Goal: Task Accomplishment & Management: Complete application form

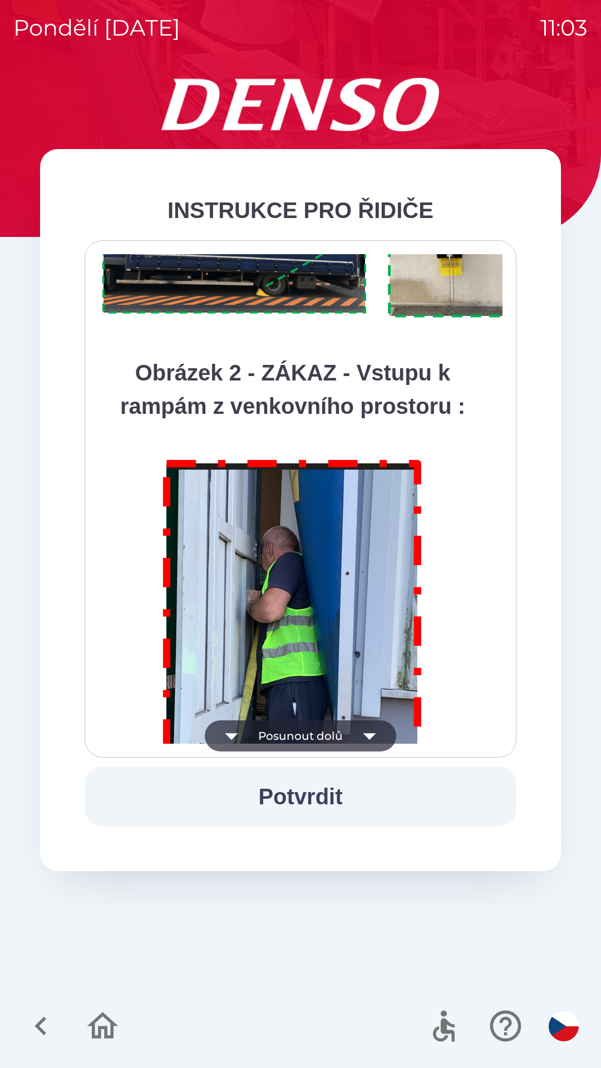
scroll to position [6252, 0]
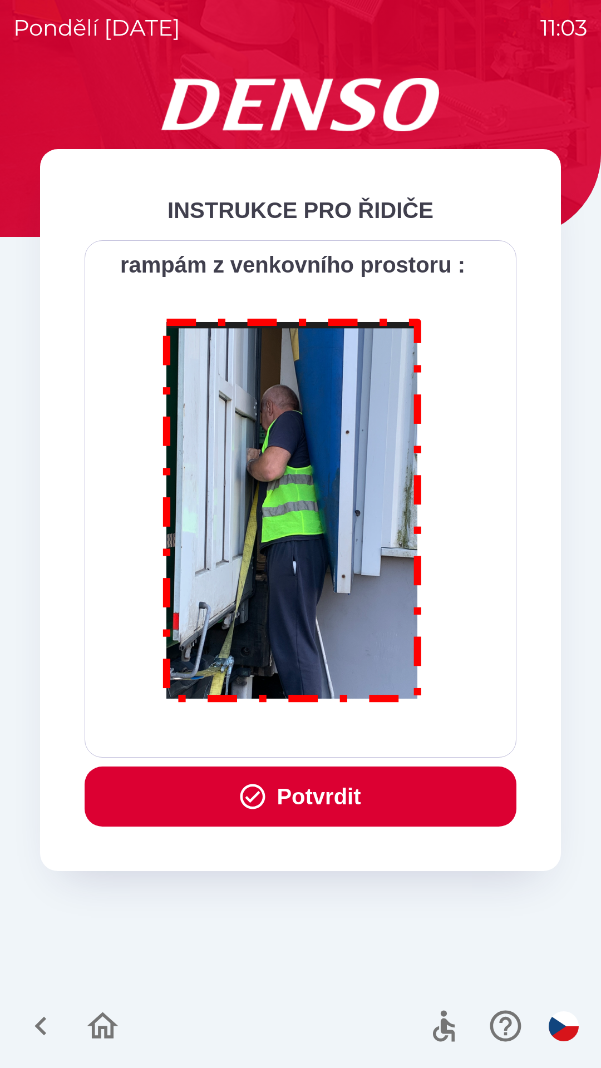
click at [331, 799] on button "Potvrdit" at bounding box center [301, 797] width 432 height 60
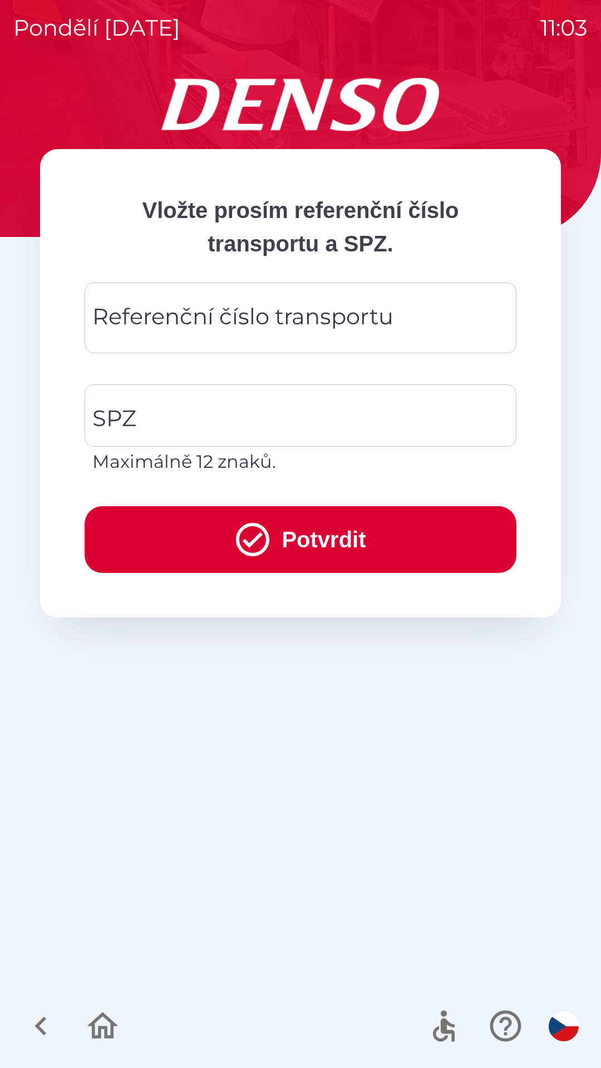
click at [411, 325] on input "Referenční číslo transportu" at bounding box center [300, 318] width 405 height 44
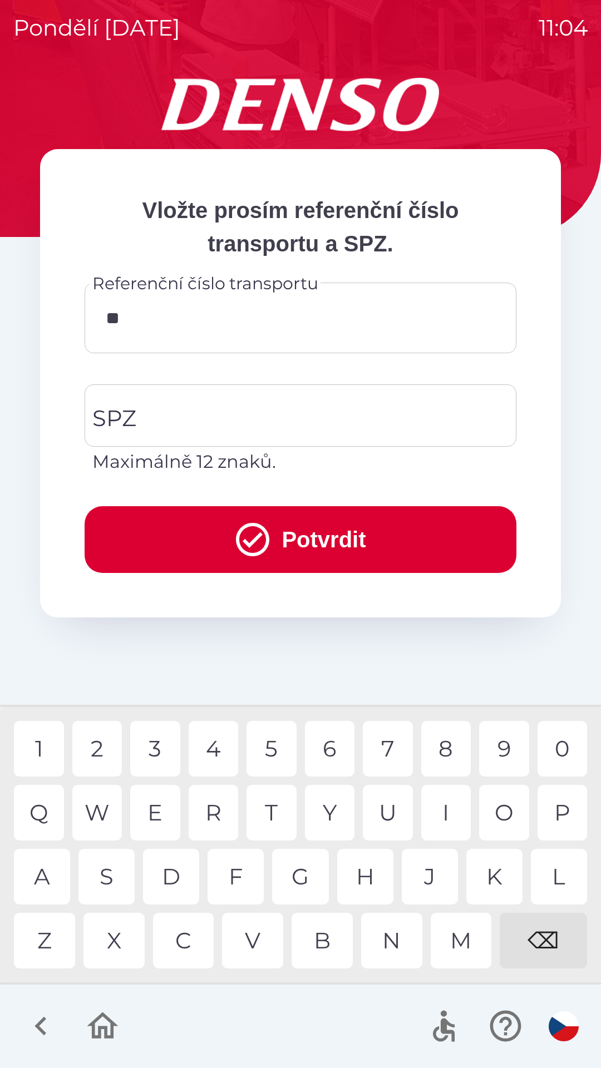
click at [208, 759] on div "4" at bounding box center [214, 749] width 50 height 56
click at [384, 742] on div "7" at bounding box center [388, 749] width 50 height 56
type input "******"
click at [277, 424] on input "SPZ" at bounding box center [292, 415] width 405 height 52
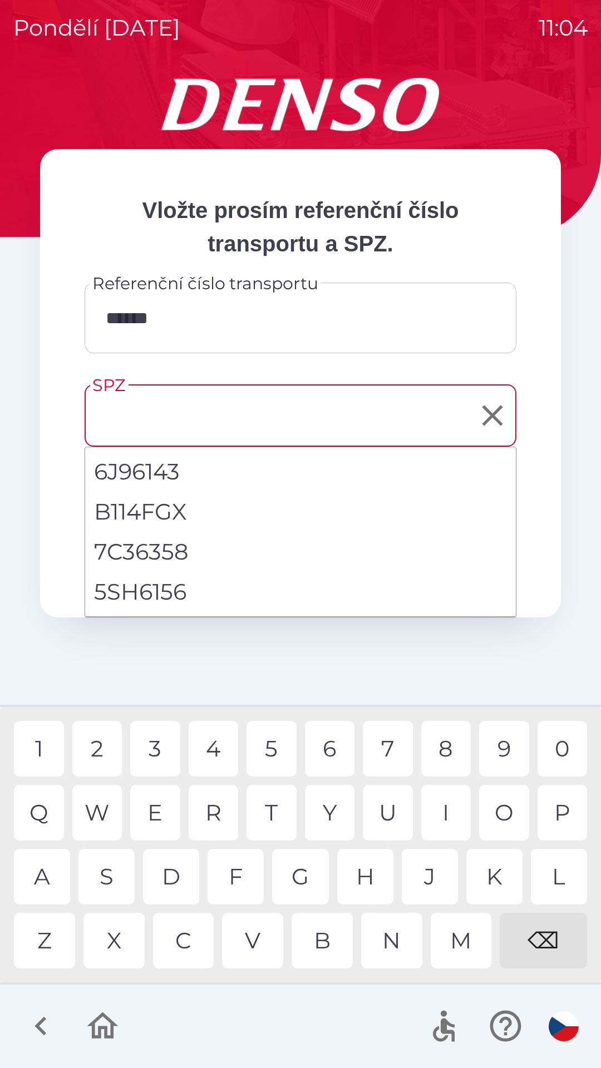
click at [181, 603] on li "5SH6156" at bounding box center [300, 592] width 431 height 40
type input "*******"
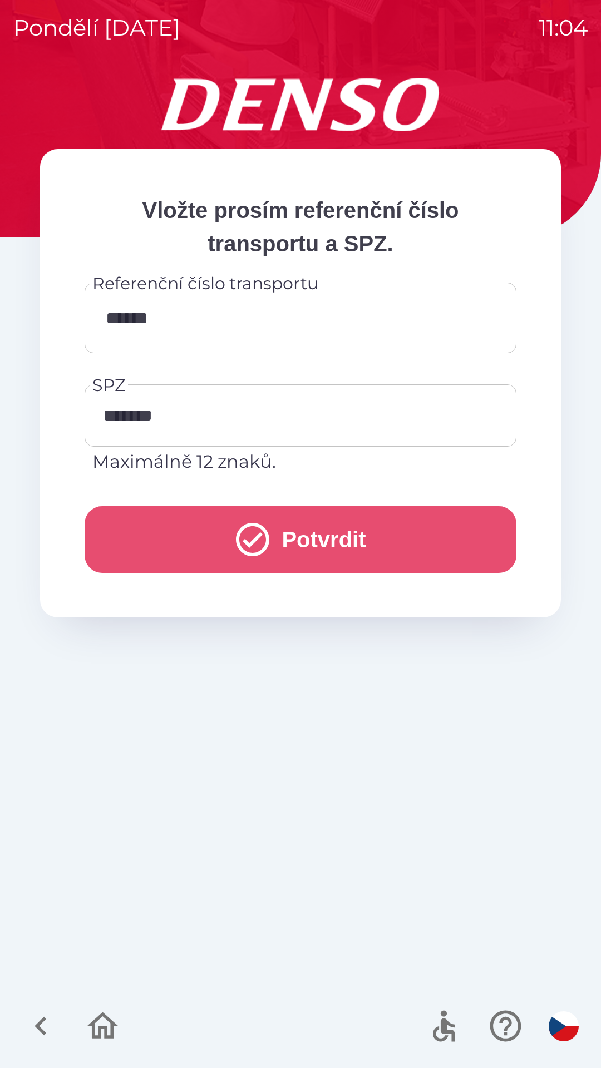
click at [359, 545] on button "Potvrdit" at bounding box center [301, 539] width 432 height 67
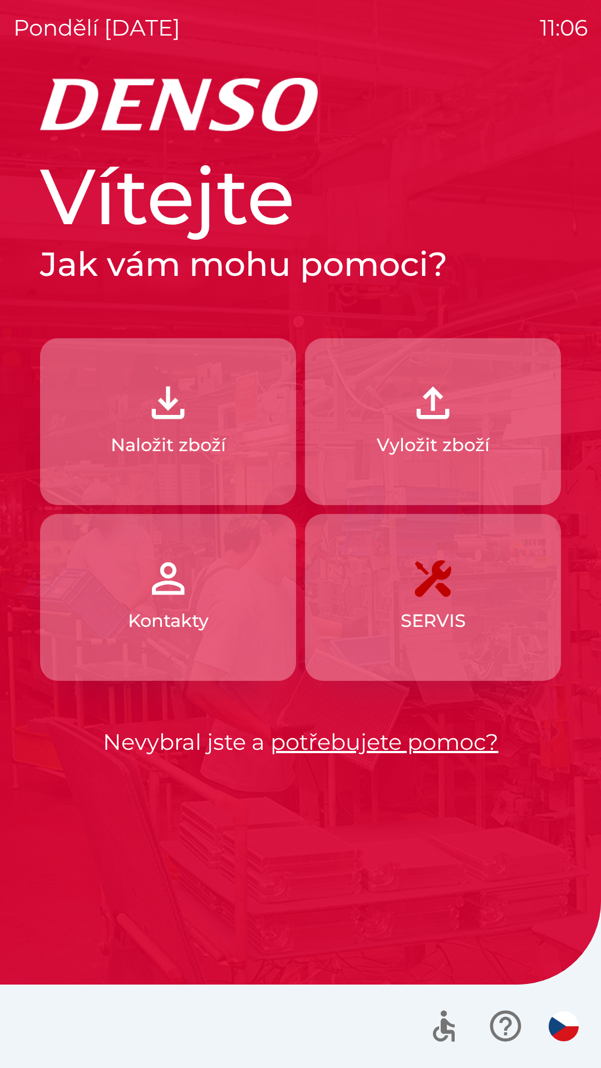
click at [187, 463] on button "Naložit zboží" at bounding box center [168, 421] width 256 height 167
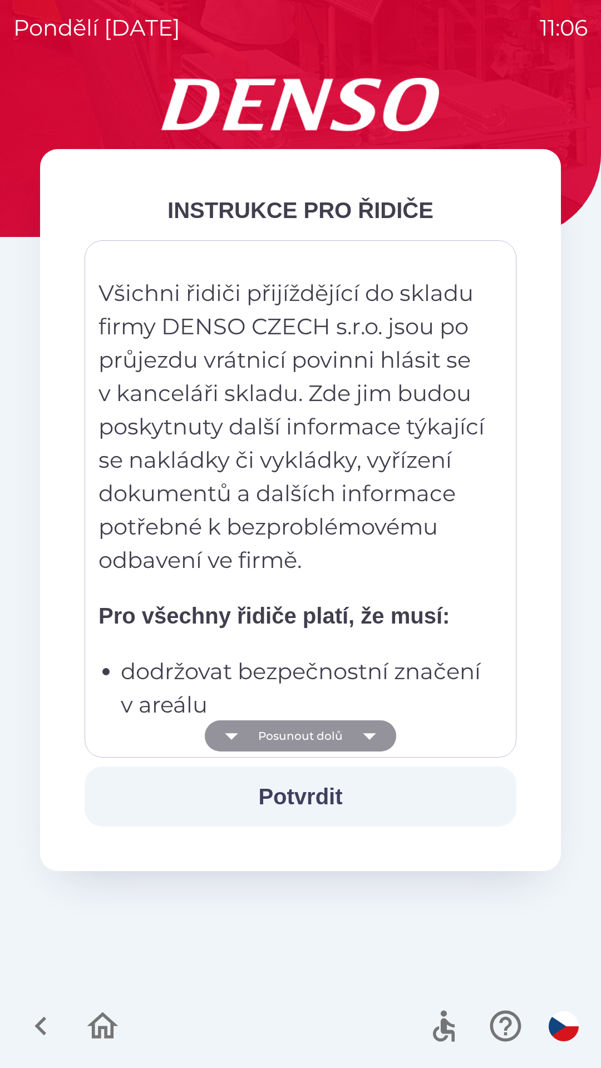
click at [376, 741] on icon "button" at bounding box center [369, 735] width 31 height 31
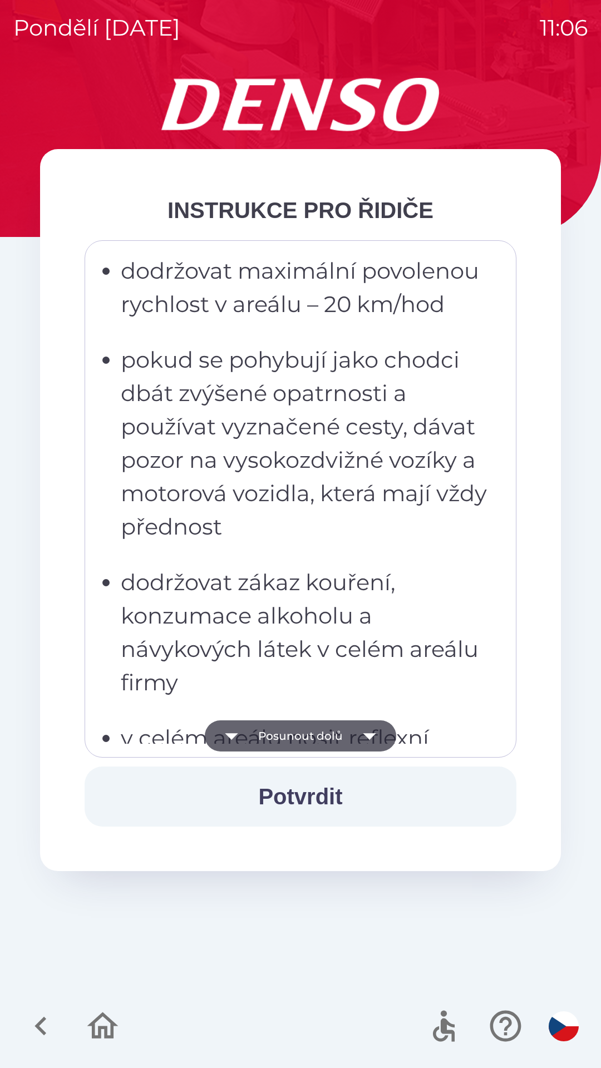
click at [374, 743] on icon "button" at bounding box center [369, 735] width 31 height 31
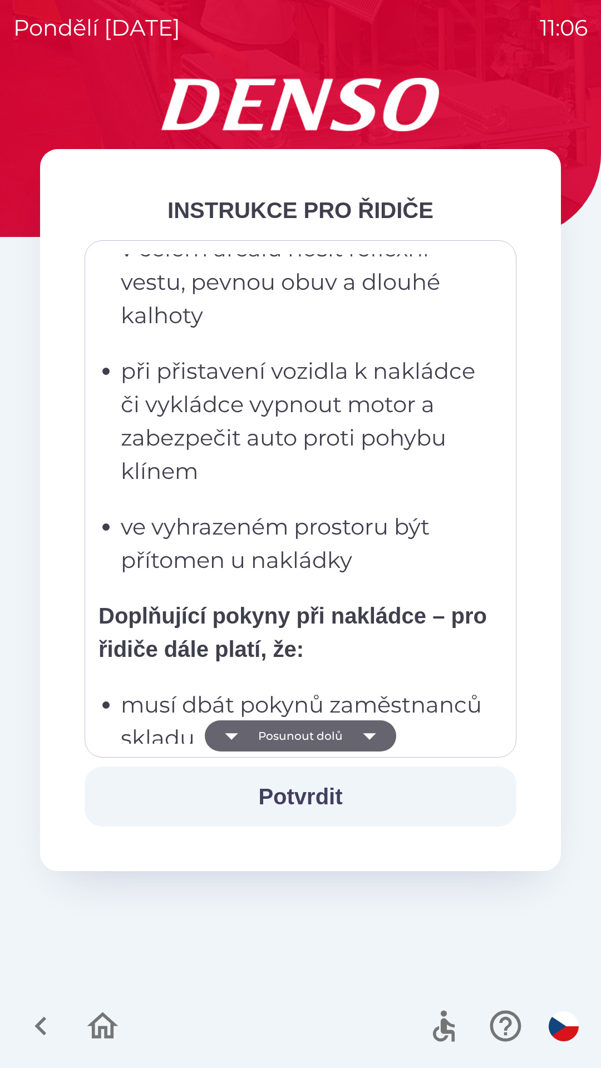
click at [370, 740] on icon "button" at bounding box center [369, 735] width 31 height 31
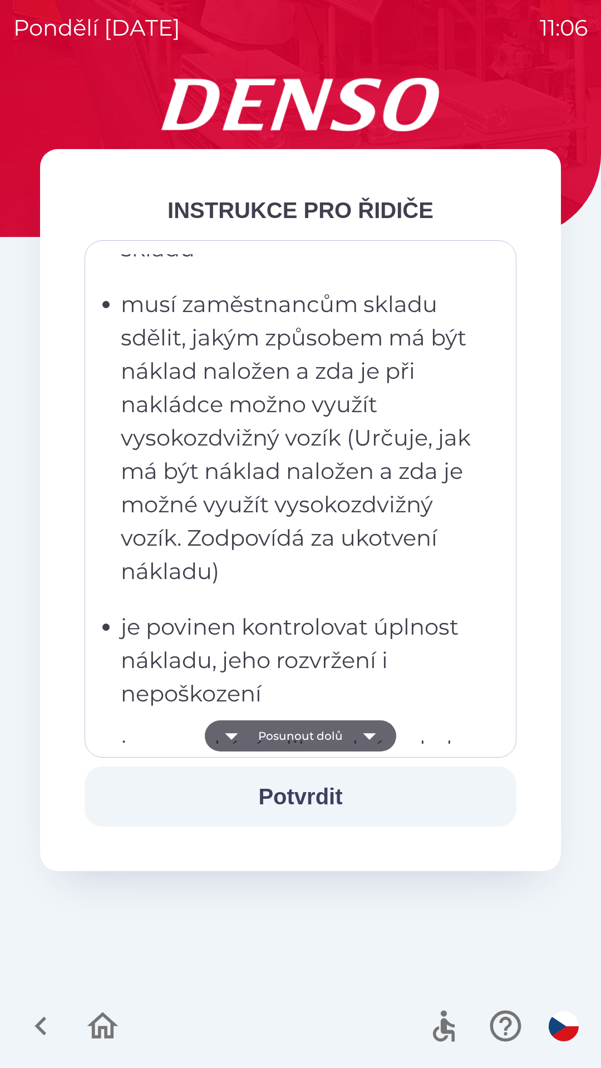
click at [372, 742] on icon "button" at bounding box center [369, 735] width 31 height 31
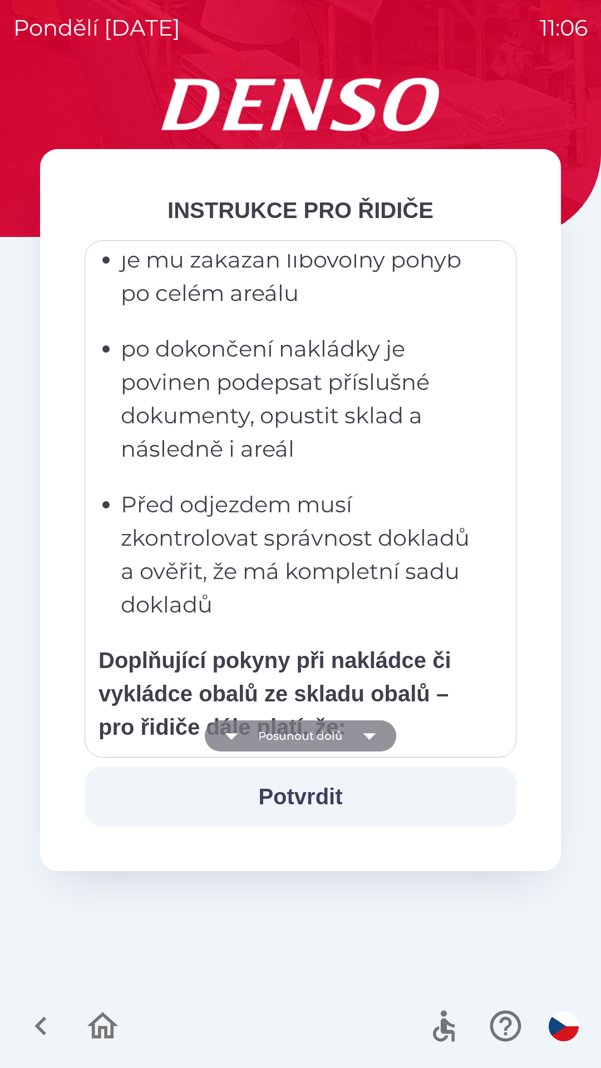
click at [372, 738] on icon "button" at bounding box center [369, 735] width 31 height 31
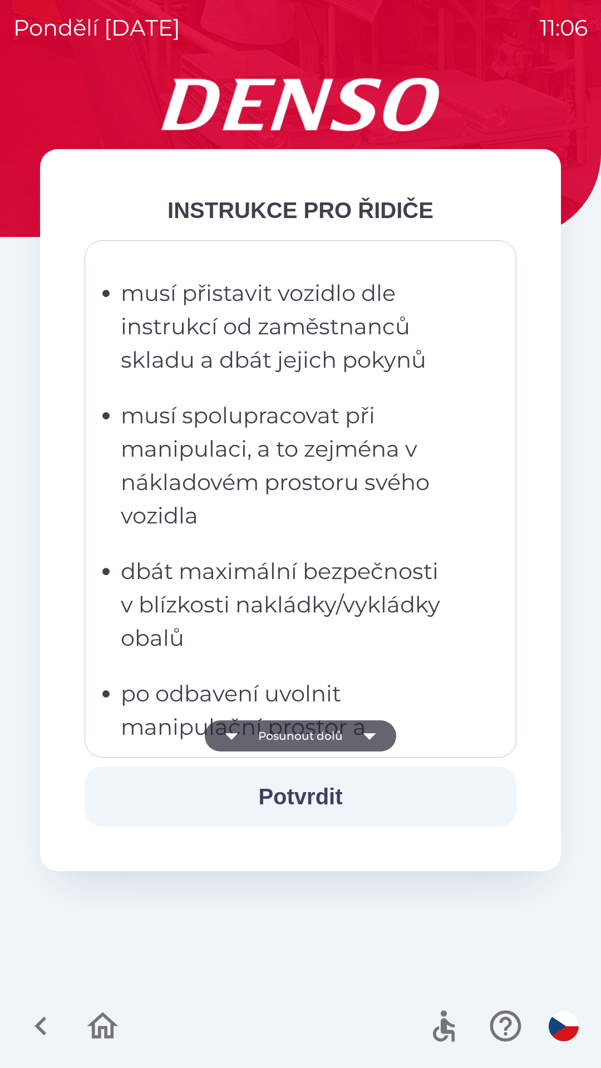
click at [371, 739] on icon "button" at bounding box center [369, 735] width 31 height 31
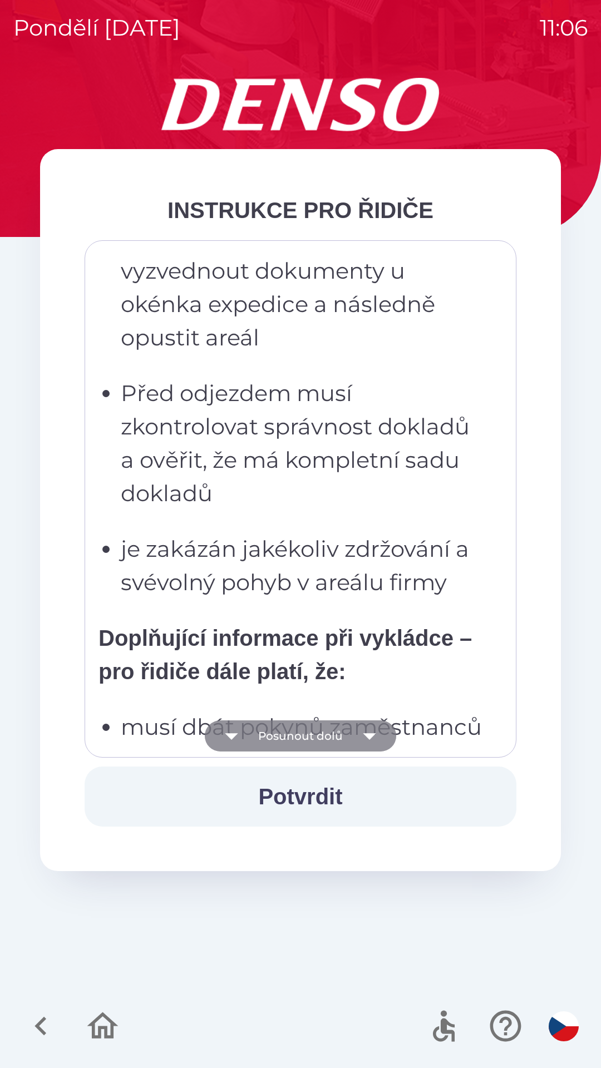
click at [369, 738] on icon "button" at bounding box center [369, 736] width 13 height 7
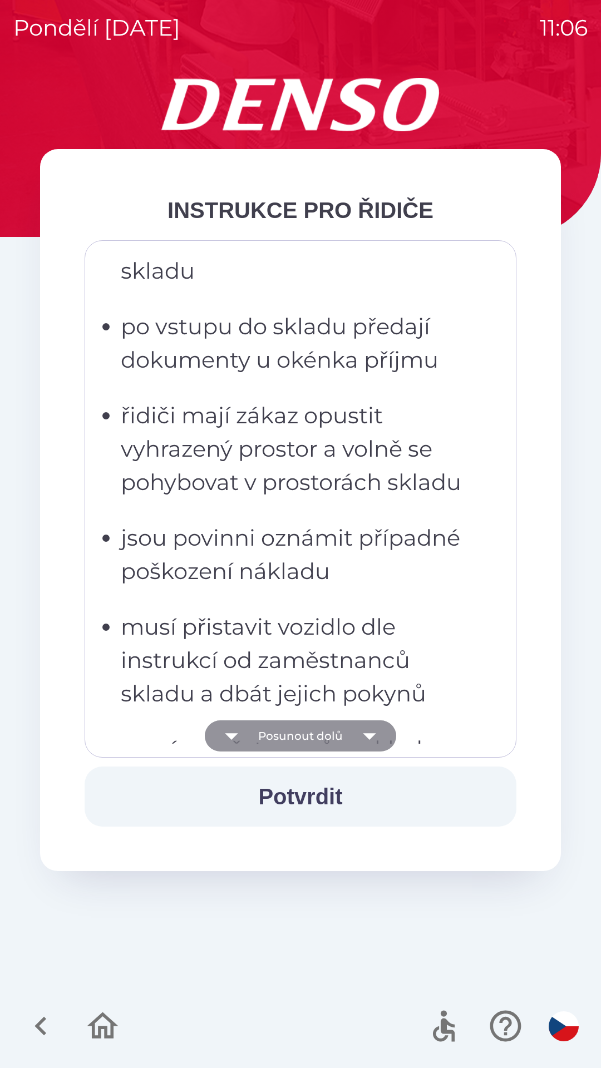
click at [372, 737] on icon "button" at bounding box center [369, 736] width 13 height 7
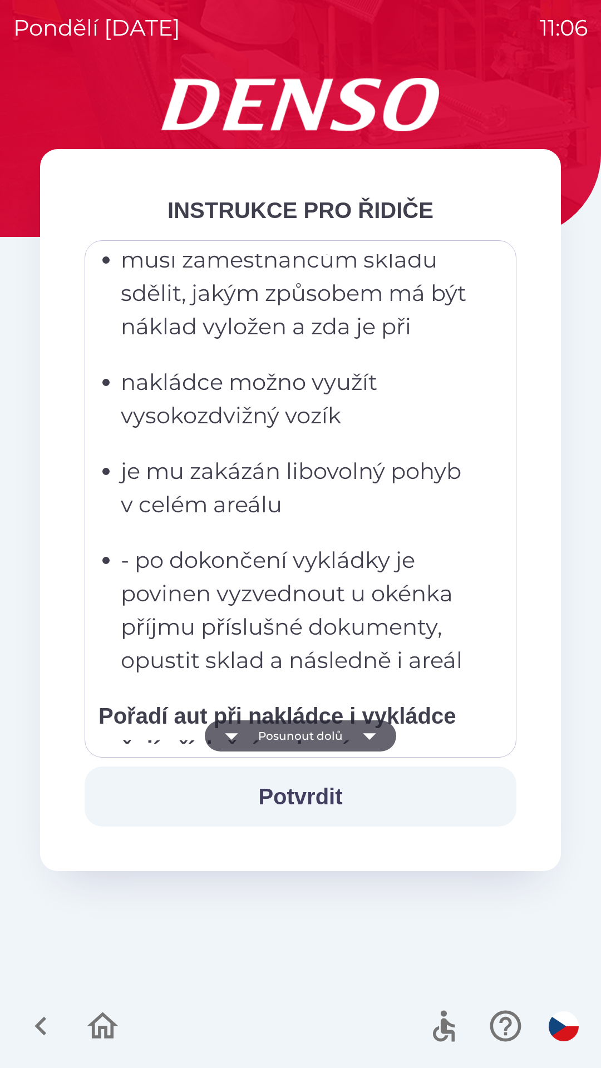
click at [372, 736] on icon "button" at bounding box center [369, 736] width 13 height 7
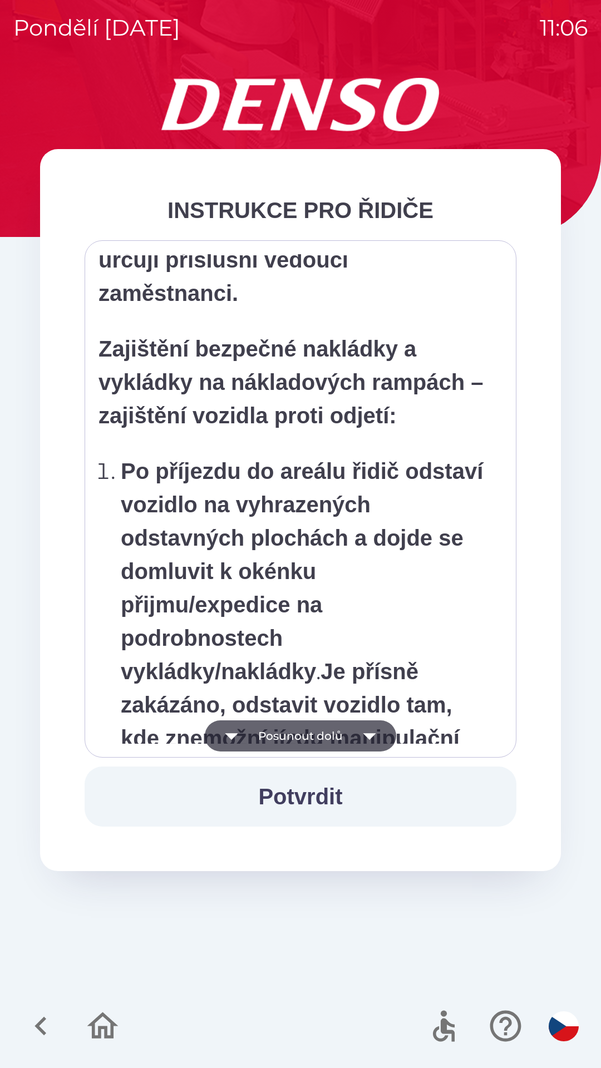
click at [369, 740] on icon "button" at bounding box center [369, 735] width 31 height 31
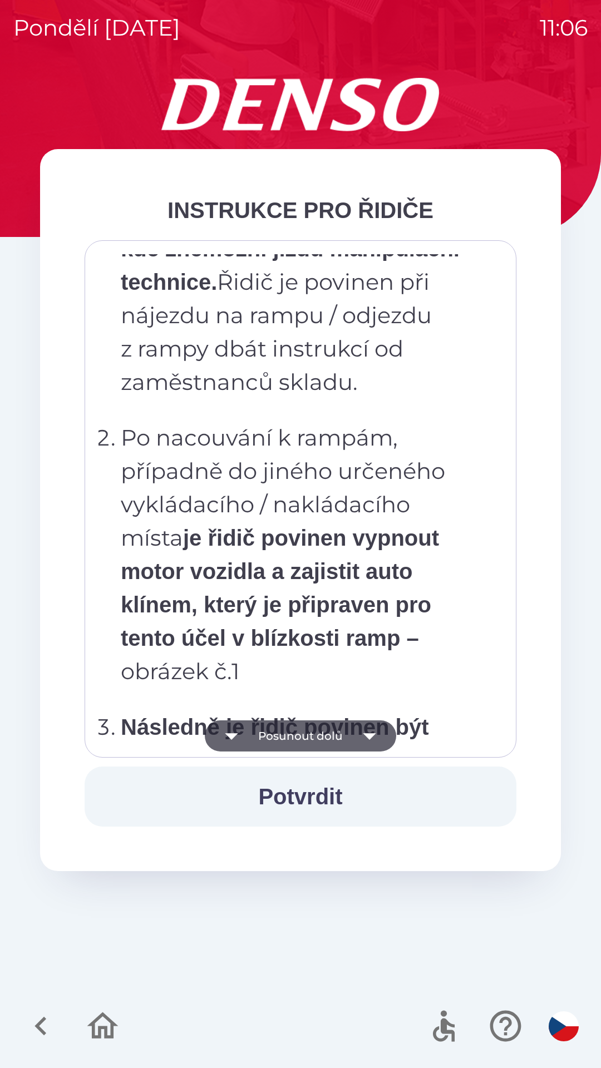
click at [369, 737] on icon "button" at bounding box center [369, 736] width 13 height 7
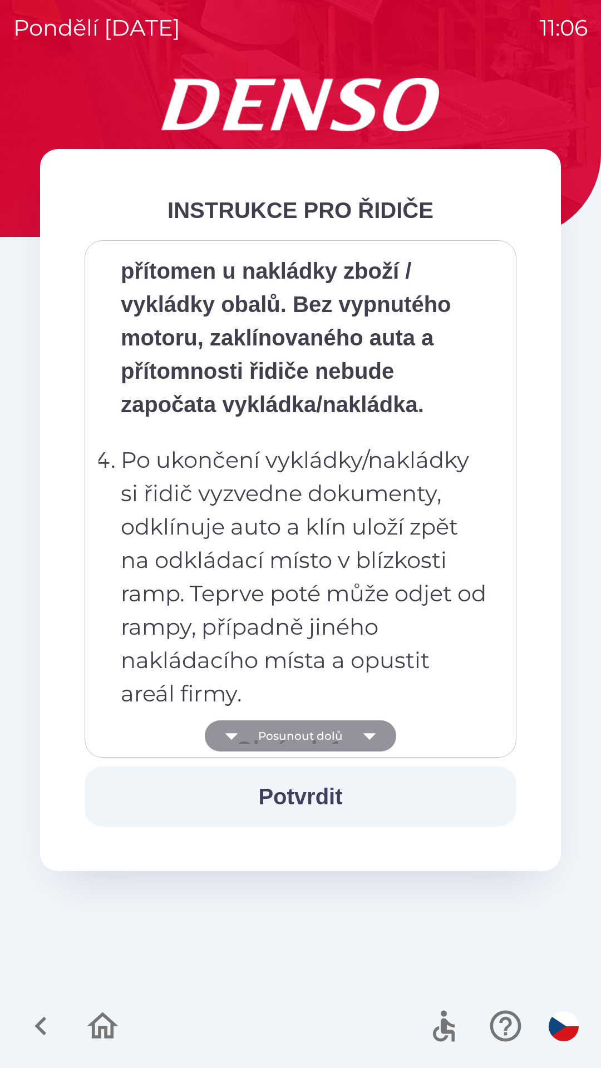
click at [368, 736] on icon "button" at bounding box center [369, 736] width 13 height 7
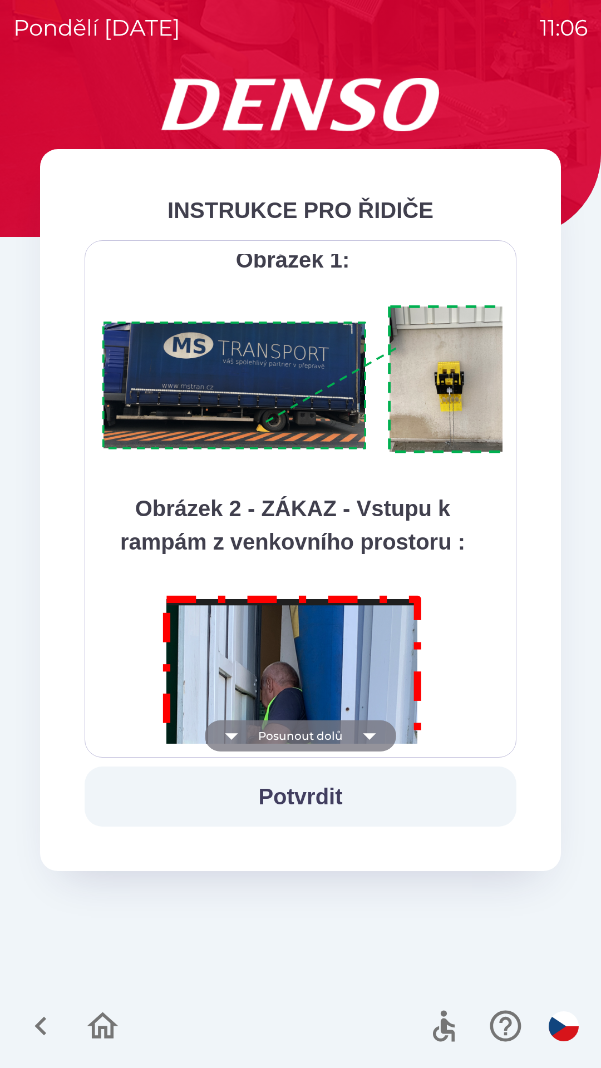
click at [368, 738] on icon "button" at bounding box center [369, 736] width 13 height 7
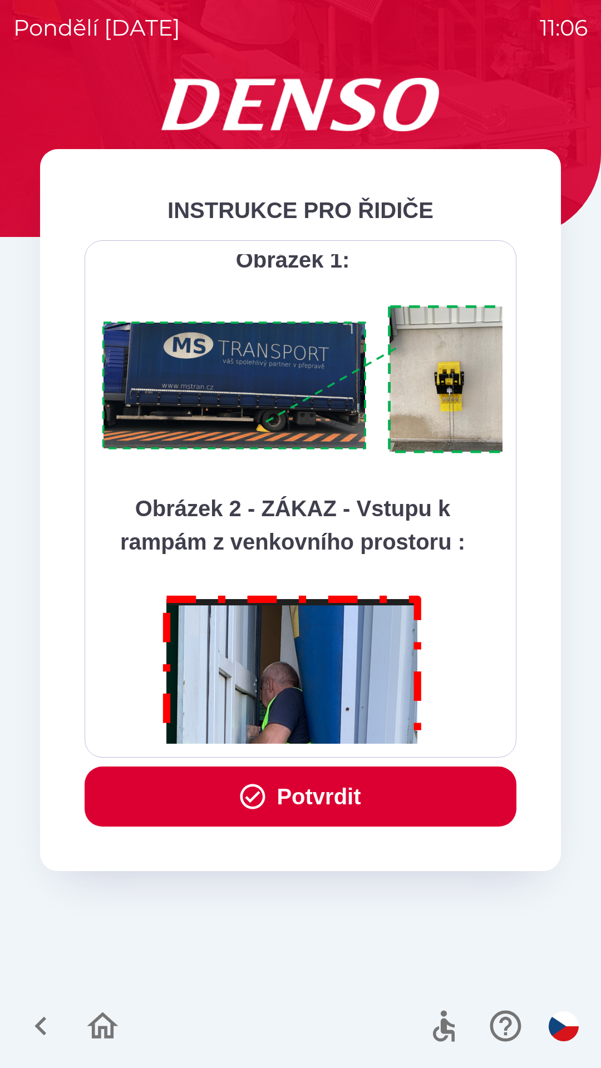
scroll to position [6252, 0]
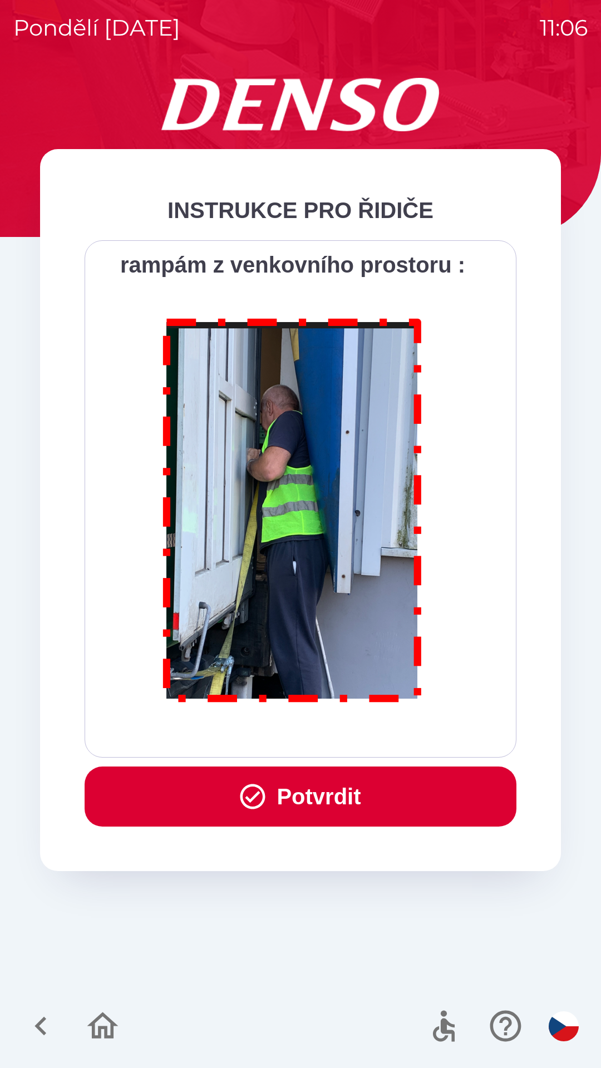
click at [367, 741] on div "Všichni řidiči přijíždějící do skladu firmy DENSO CZECH s.r.o. jsou po průjezdu…" at bounding box center [300, 499] width 404 height 490
click at [340, 799] on button "Potvrdit" at bounding box center [301, 797] width 432 height 60
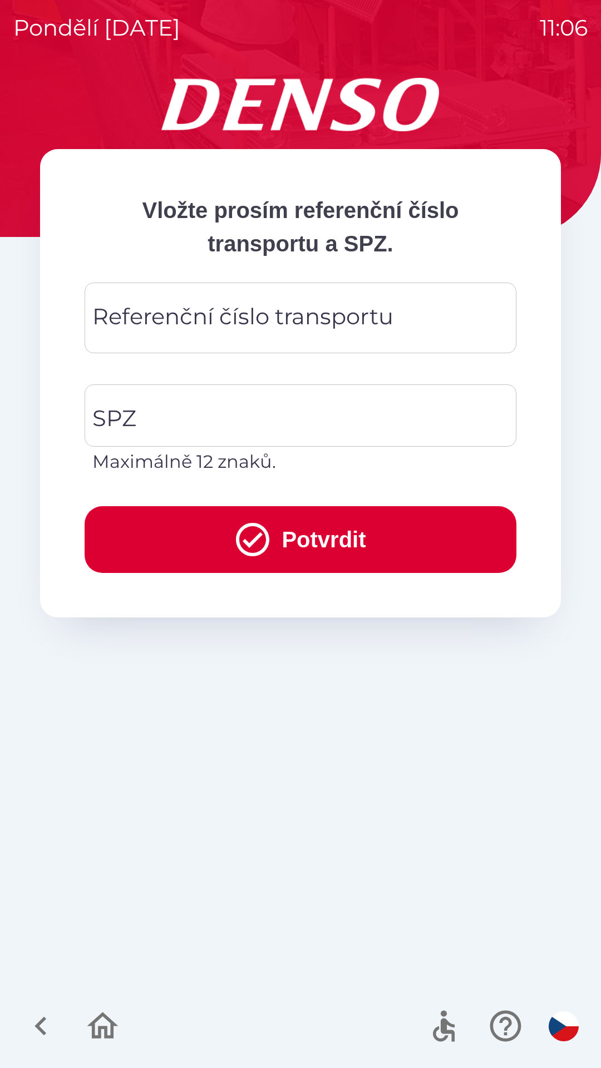
click at [378, 327] on div "Referenční číslo transportu Referenční číslo transportu" at bounding box center [301, 318] width 432 height 71
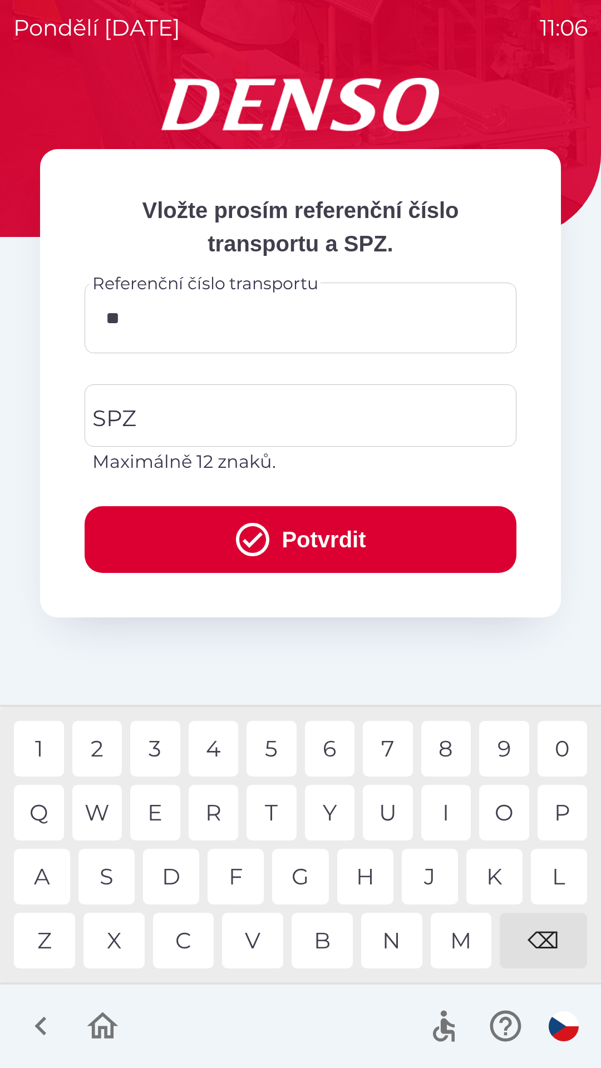
click at [562, 759] on div "0" at bounding box center [562, 749] width 50 height 56
click at [109, 818] on div "W" at bounding box center [97, 813] width 50 height 56
type input "*******"
click at [234, 421] on input "SPZ" at bounding box center [292, 415] width 405 height 52
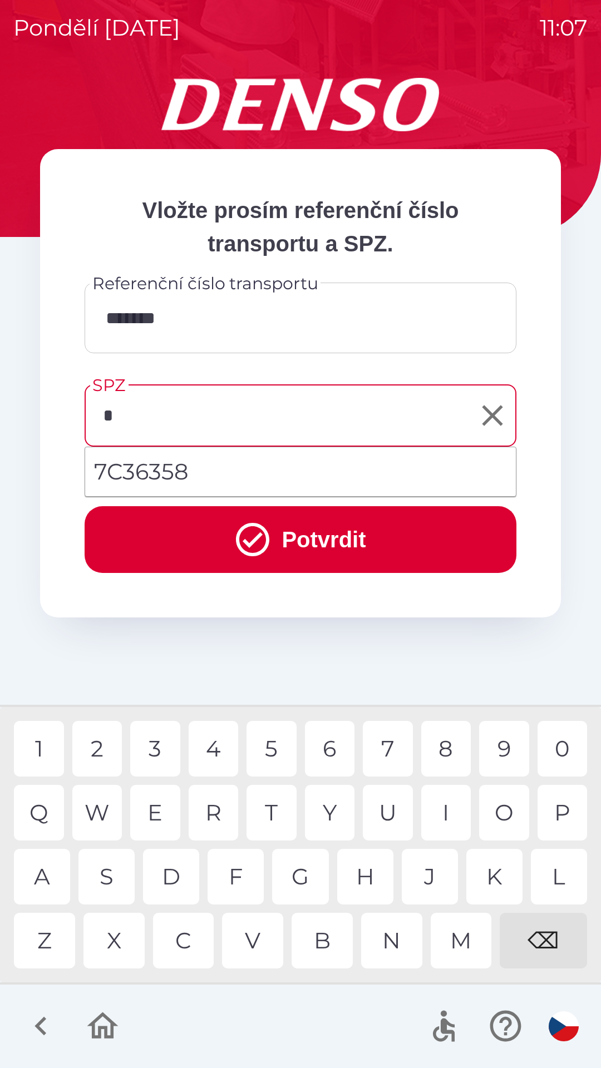
click at [387, 765] on div "7" at bounding box center [388, 749] width 50 height 56
click at [159, 755] on div "3" at bounding box center [155, 749] width 50 height 56
click at [43, 754] on div "1" at bounding box center [39, 749] width 50 height 56
type input "*******"
click at [325, 755] on div "6" at bounding box center [330, 749] width 50 height 56
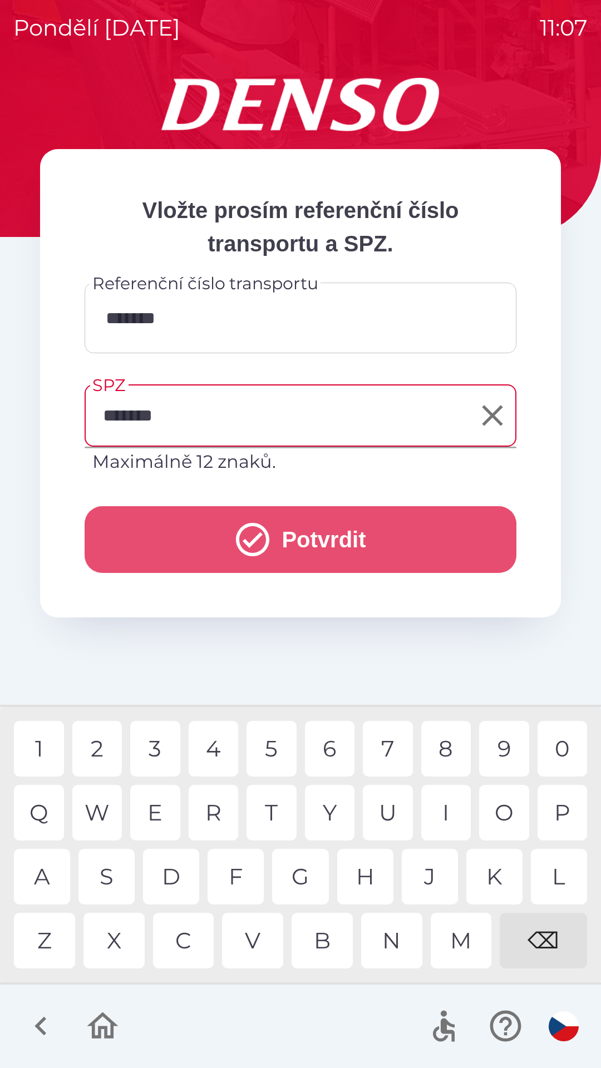
click at [323, 544] on button "Potvrdit" at bounding box center [301, 539] width 432 height 67
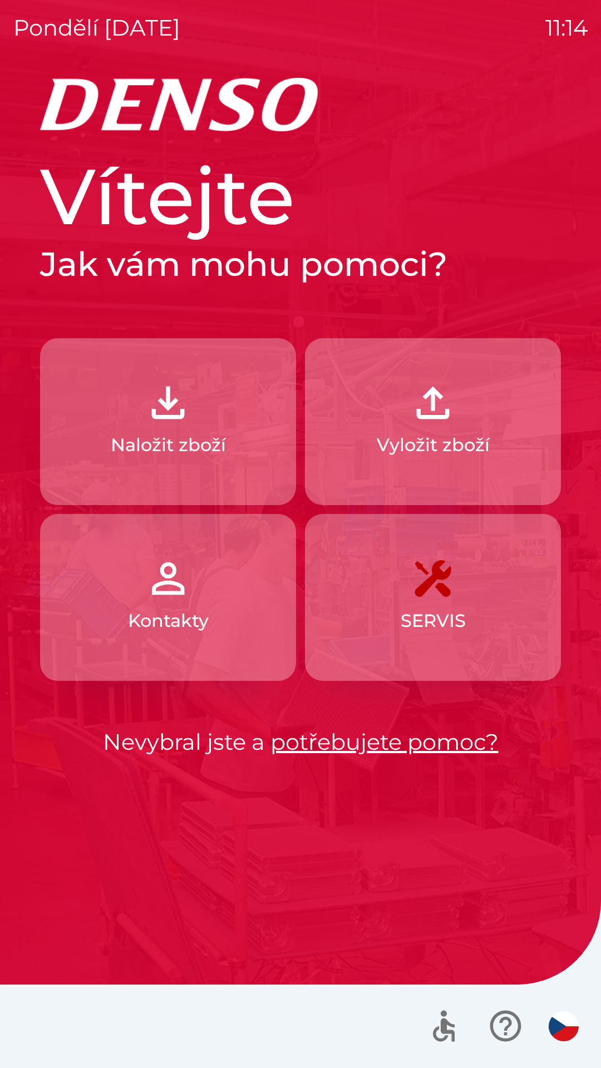
click at [210, 434] on p "Naložit zboží" at bounding box center [168, 445] width 115 height 27
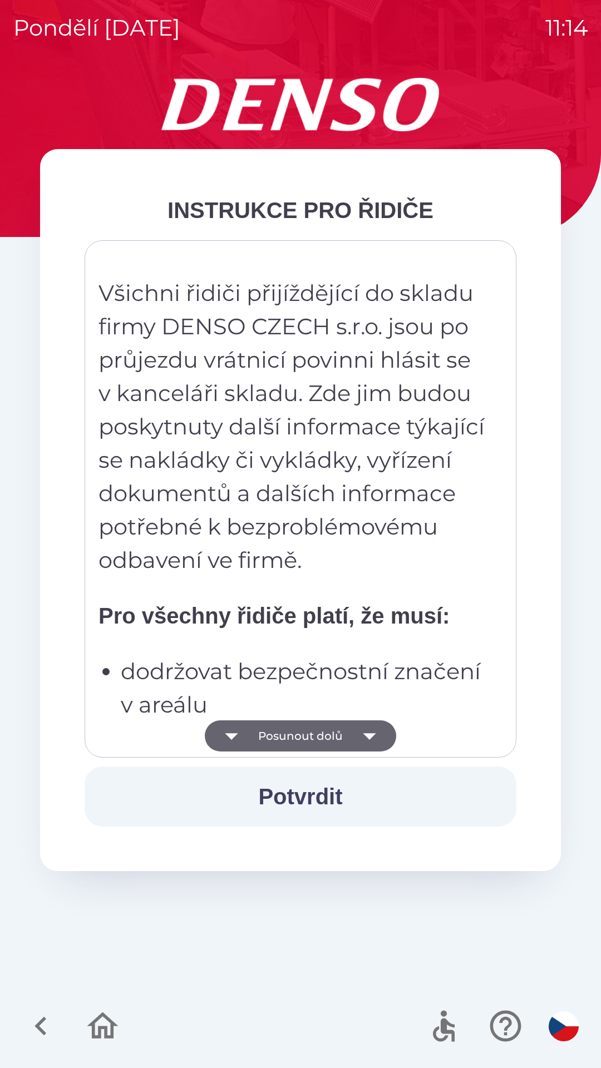
click at [359, 744] on icon "button" at bounding box center [369, 735] width 31 height 31
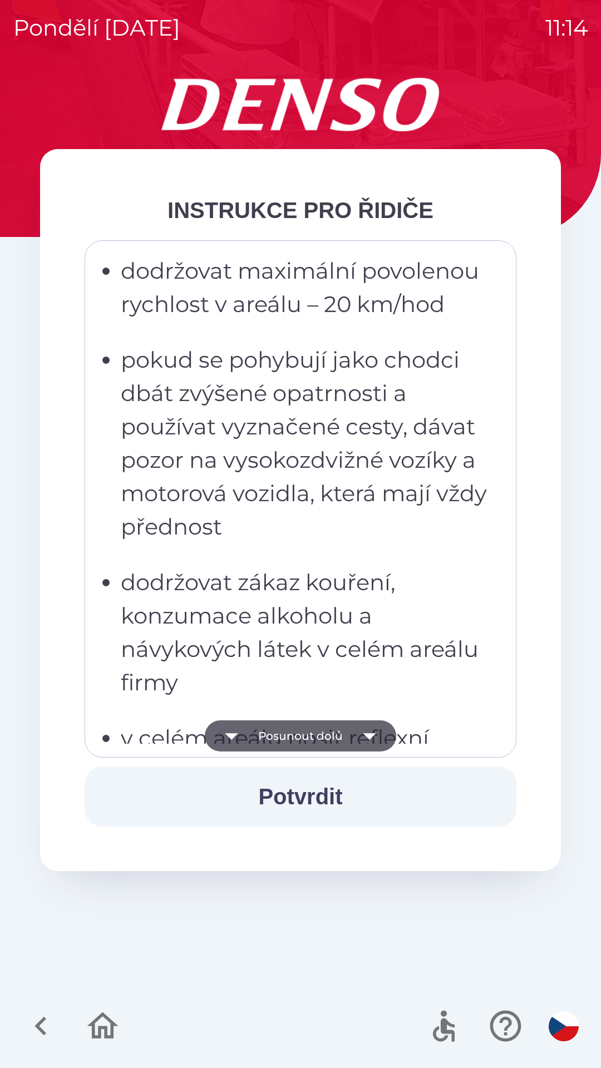
click at [375, 733] on icon "button" at bounding box center [369, 735] width 31 height 31
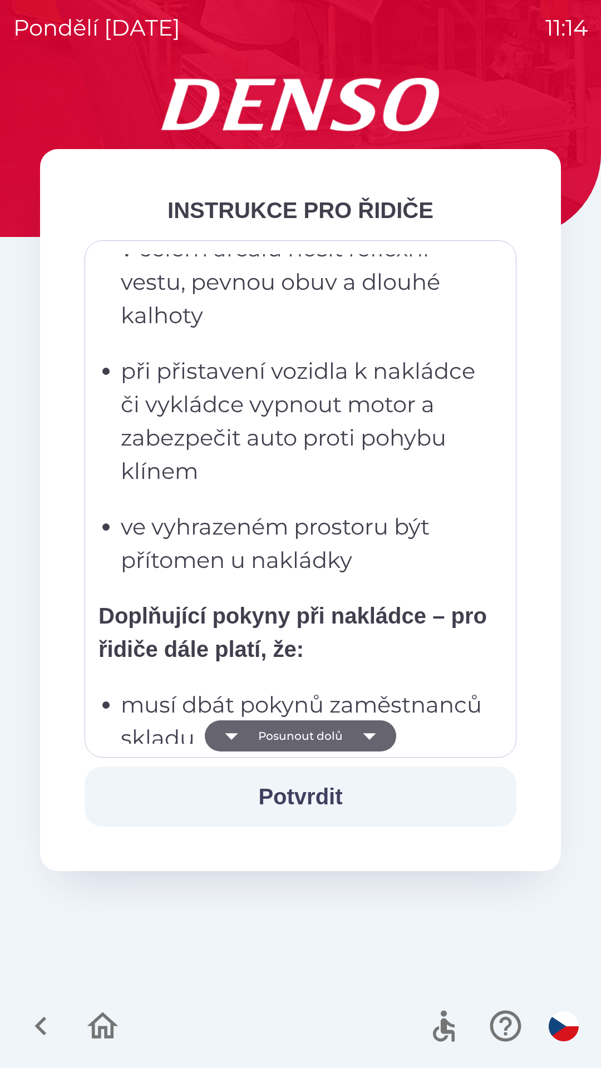
click at [386, 750] on button "Posunout dolů" at bounding box center [300, 735] width 191 height 31
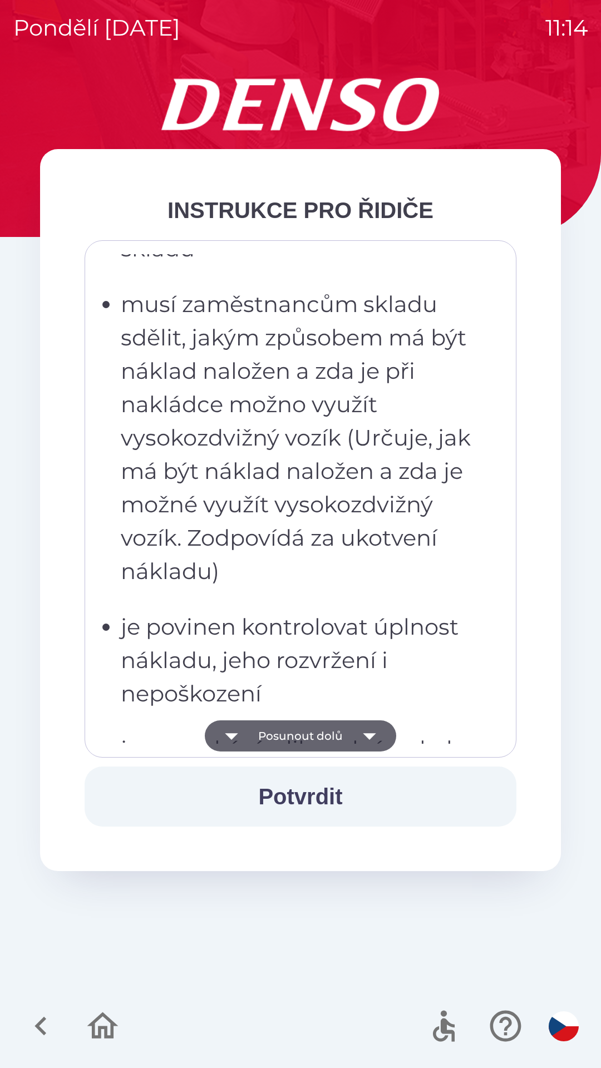
click at [379, 743] on icon "button" at bounding box center [369, 735] width 31 height 31
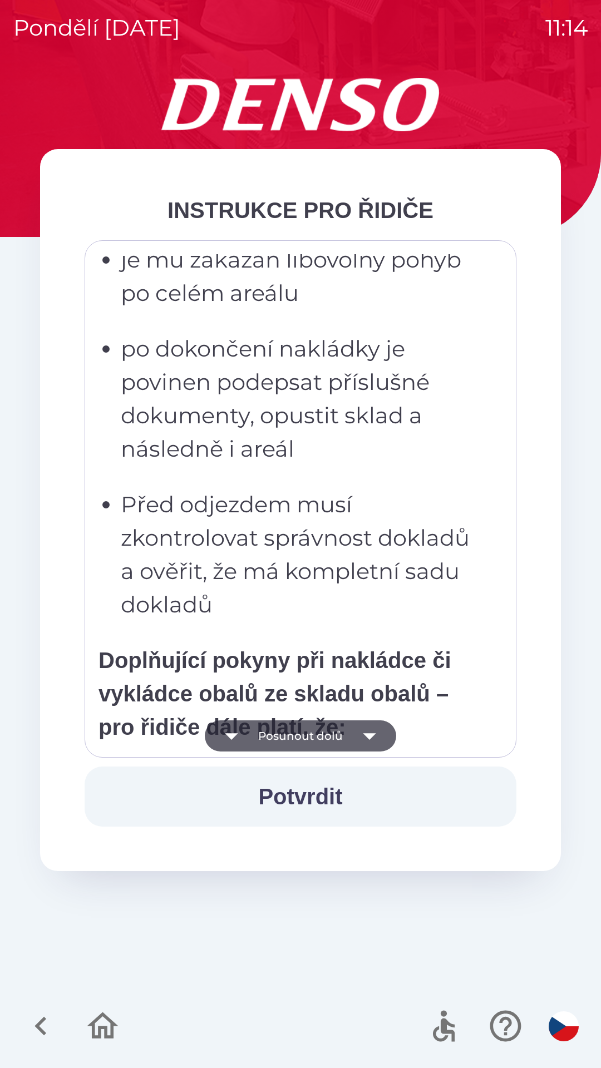
click at [379, 742] on icon "button" at bounding box center [369, 735] width 31 height 31
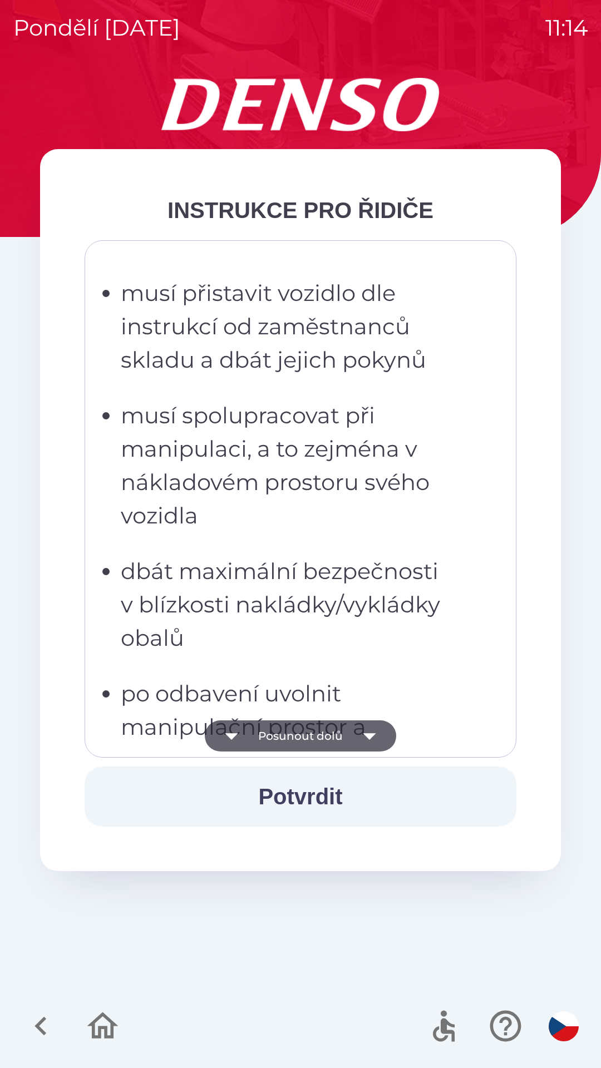
click at [377, 740] on icon "button" at bounding box center [369, 735] width 31 height 31
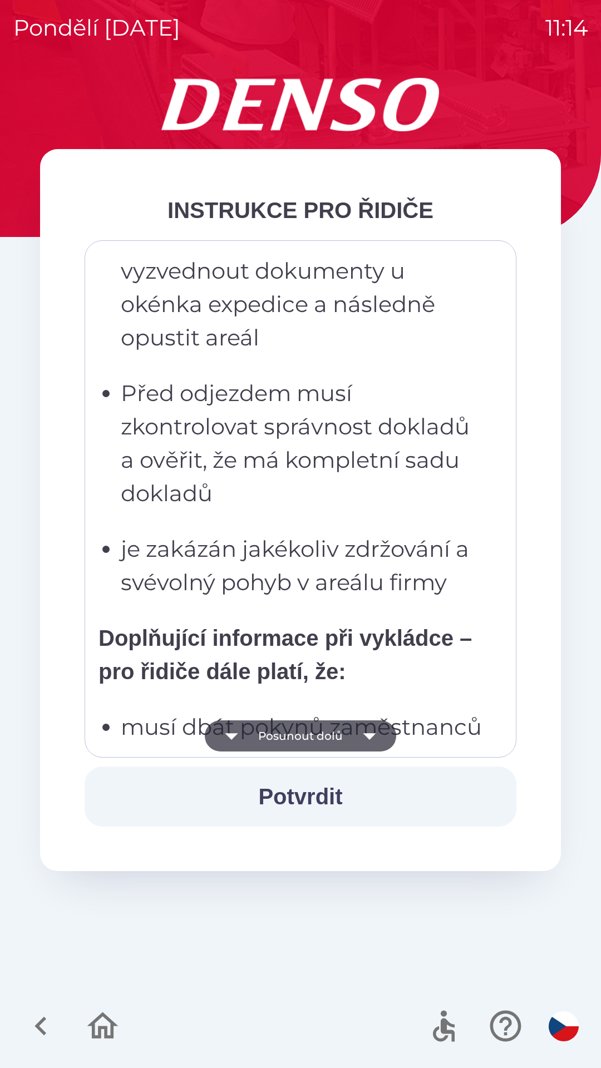
click at [377, 734] on icon "button" at bounding box center [369, 735] width 31 height 31
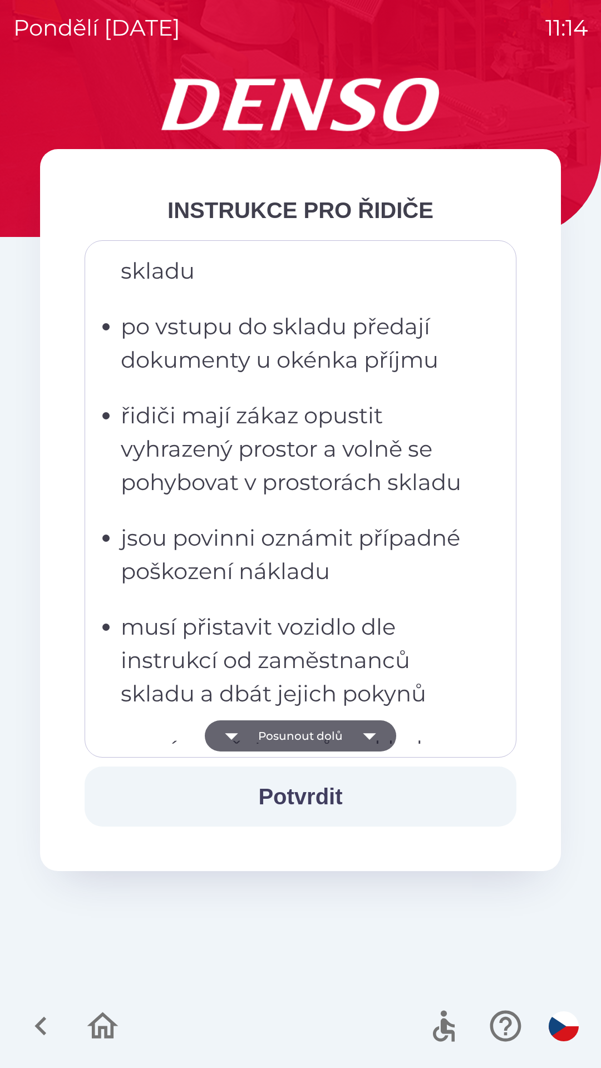
click at [375, 740] on icon "button" at bounding box center [369, 735] width 31 height 31
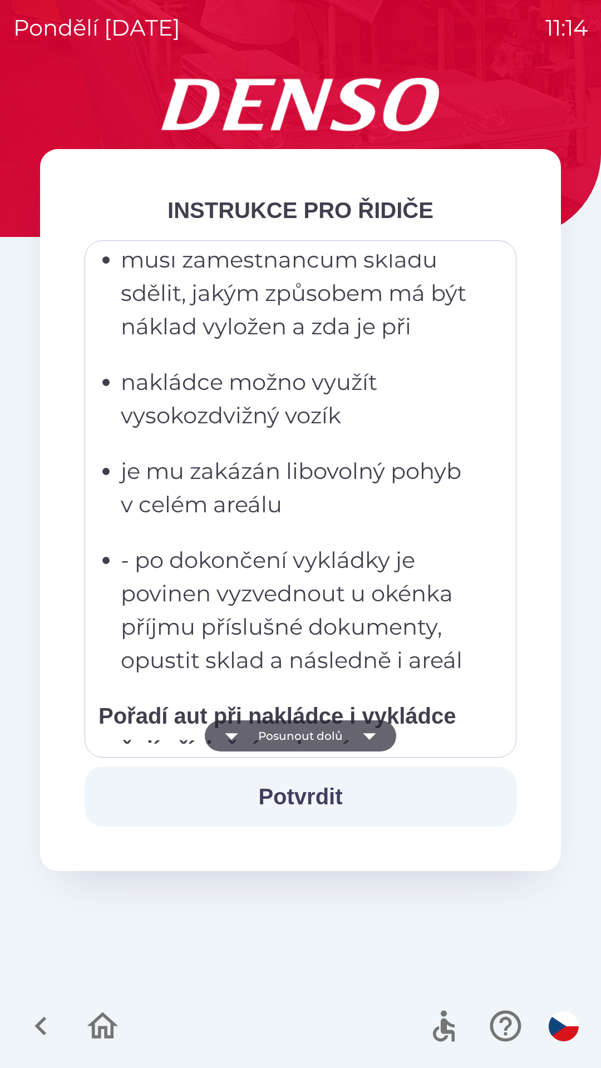
click at [379, 749] on icon "button" at bounding box center [369, 735] width 31 height 31
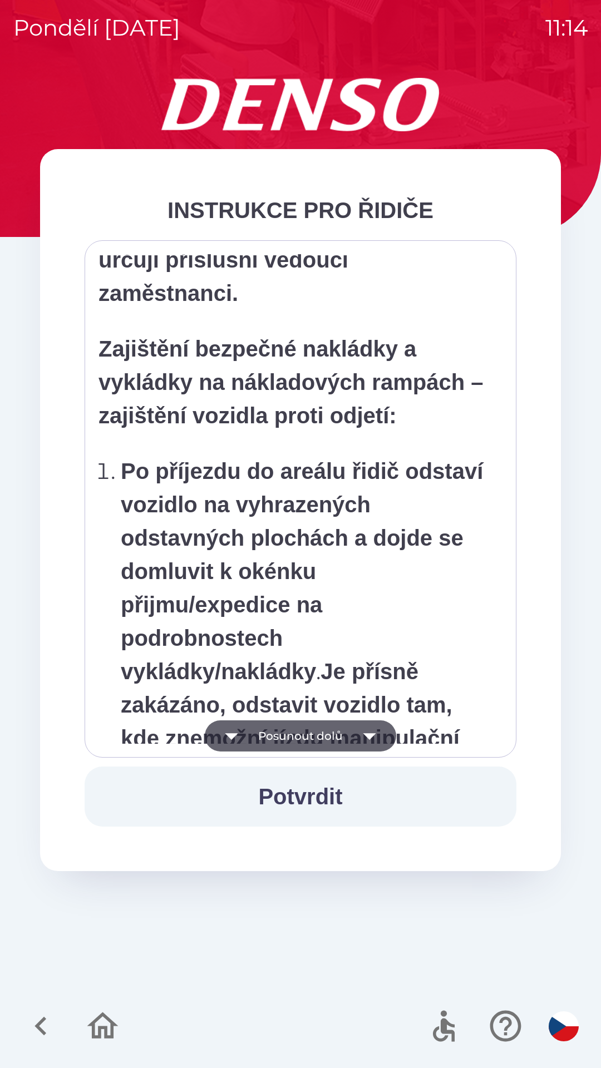
click at [374, 738] on icon "button" at bounding box center [369, 735] width 31 height 31
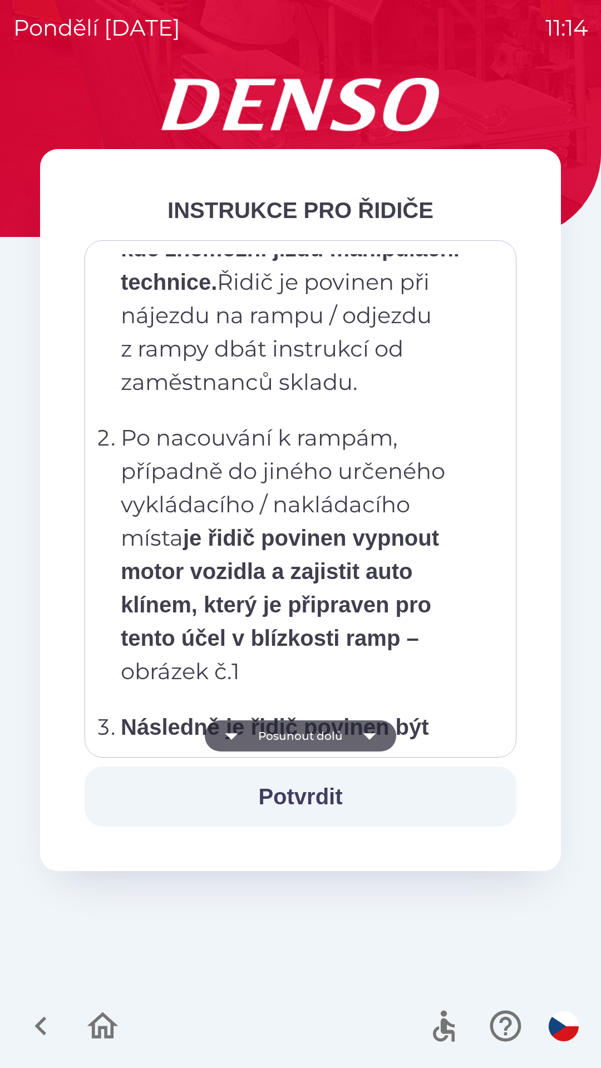
click at [373, 744] on icon "button" at bounding box center [369, 735] width 31 height 31
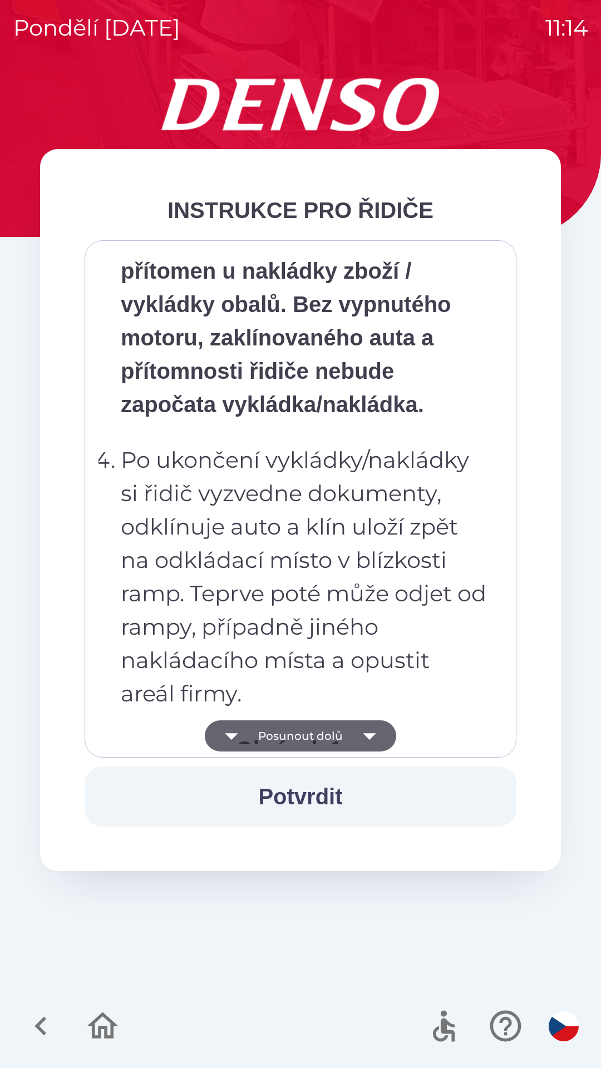
click at [378, 746] on icon "button" at bounding box center [369, 735] width 31 height 31
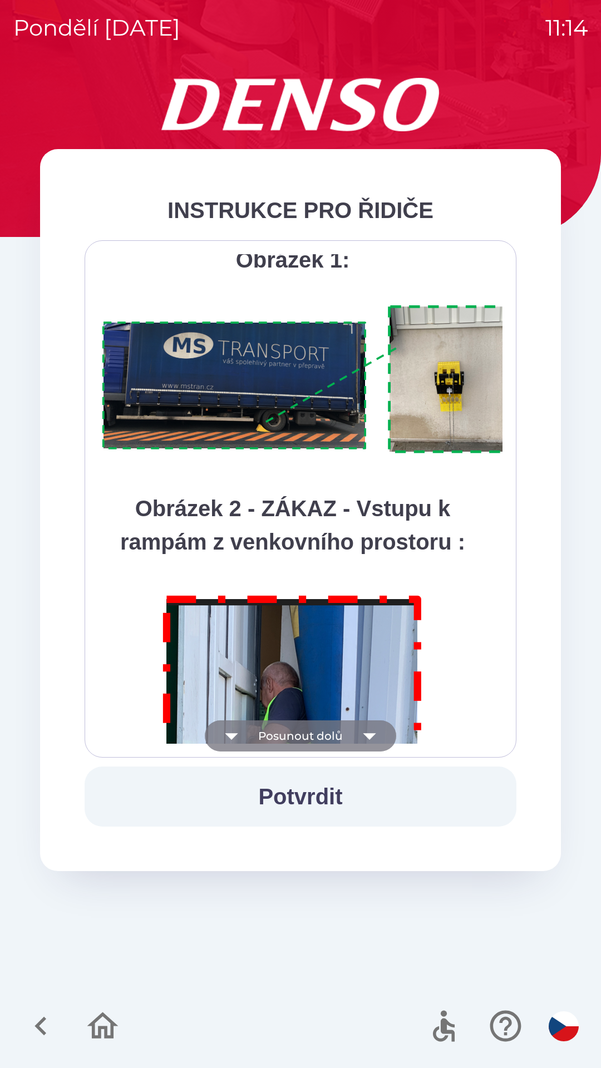
click at [379, 746] on icon "button" at bounding box center [369, 735] width 31 height 31
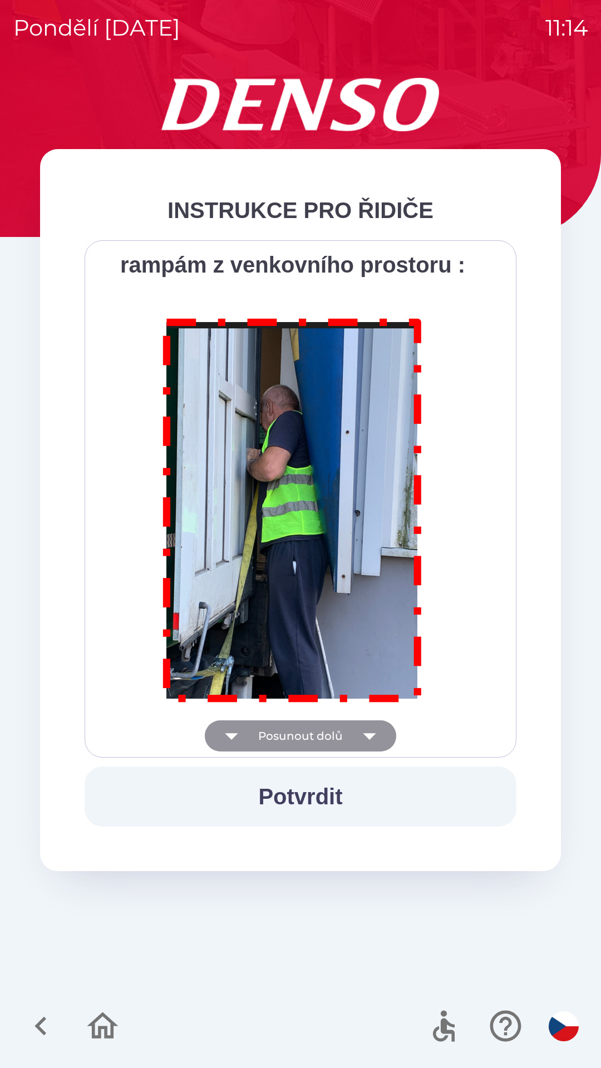
click at [378, 742] on div "Všichni řidiči přijíždějící do skladu firmy DENSO CZECH s.r.o. jsou po průjezdu…" at bounding box center [300, 499] width 404 height 490
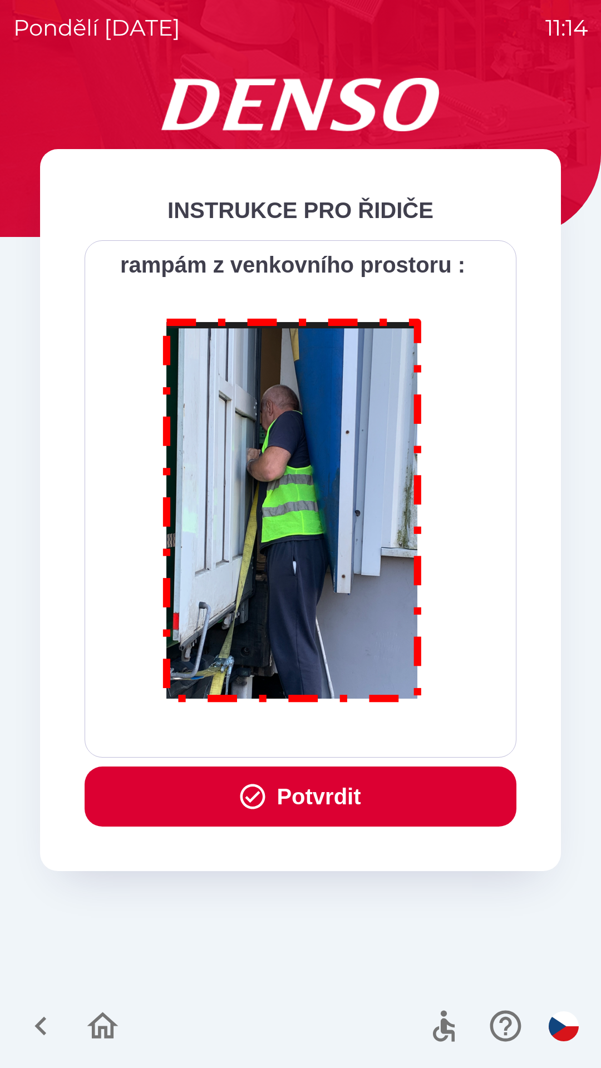
click at [386, 789] on button "Potvrdit" at bounding box center [301, 797] width 432 height 60
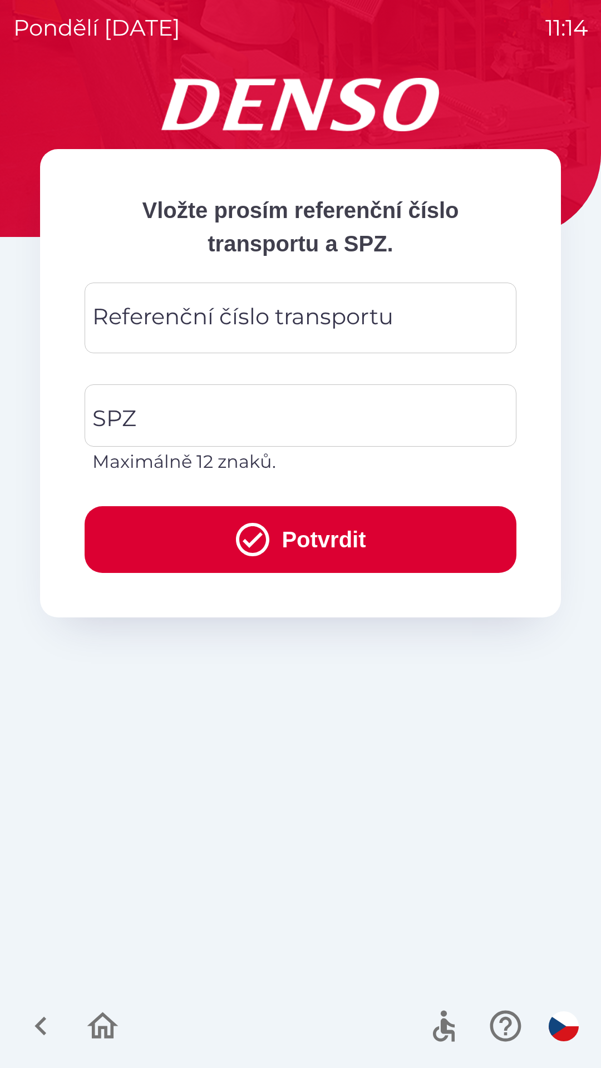
click at [235, 313] on div "Referenční číslo transportu Referenční číslo transportu" at bounding box center [301, 318] width 432 height 71
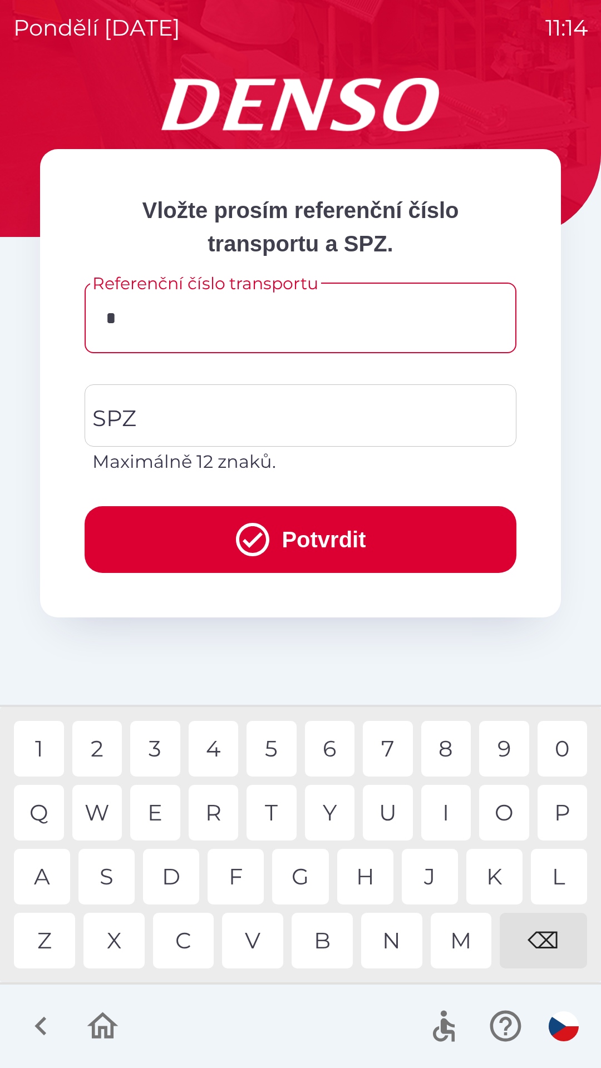
click at [172, 752] on div "3" at bounding box center [155, 749] width 50 height 56
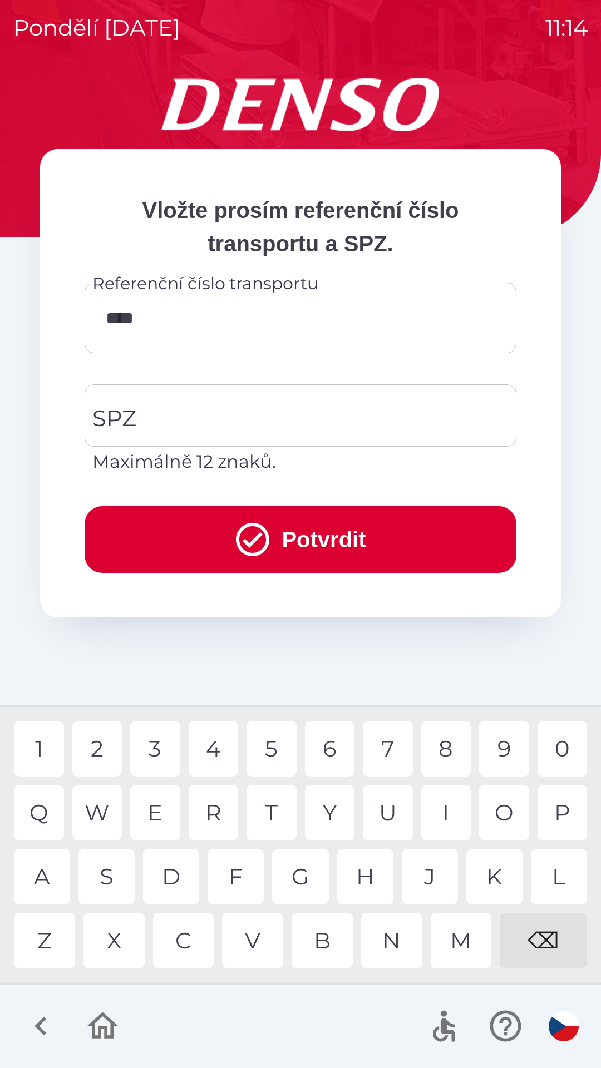
click at [278, 741] on div "5" at bounding box center [271, 749] width 50 height 56
type input "******"
click at [513, 753] on div "9" at bounding box center [504, 749] width 50 height 56
click at [230, 411] on input "SPZ" at bounding box center [292, 415] width 405 height 52
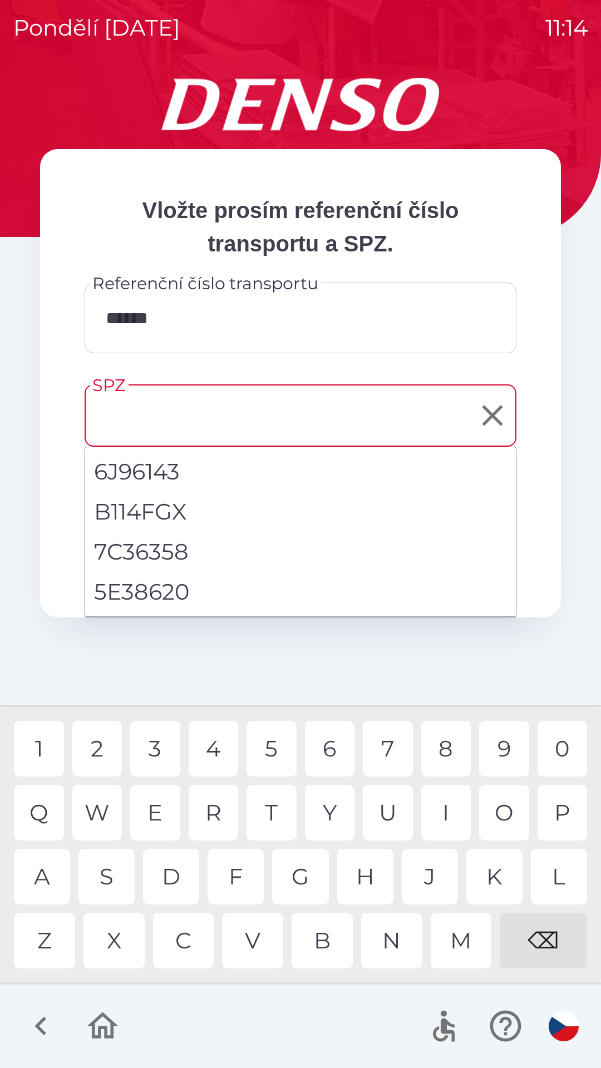
click at [192, 600] on li "5E38620" at bounding box center [300, 592] width 431 height 40
type input "*******"
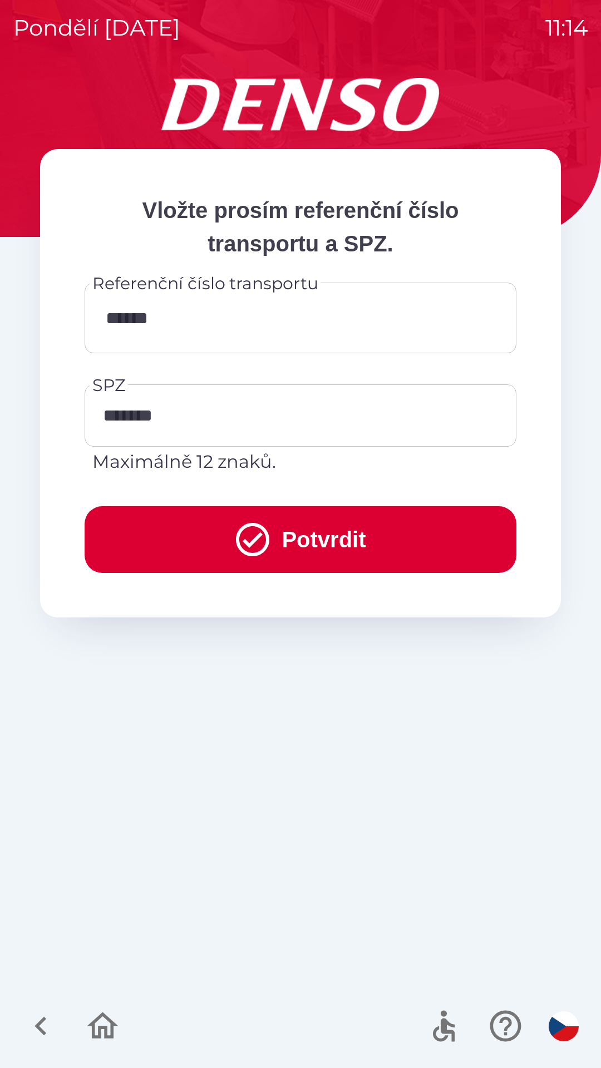
click at [368, 526] on button "Potvrdit" at bounding box center [301, 539] width 432 height 67
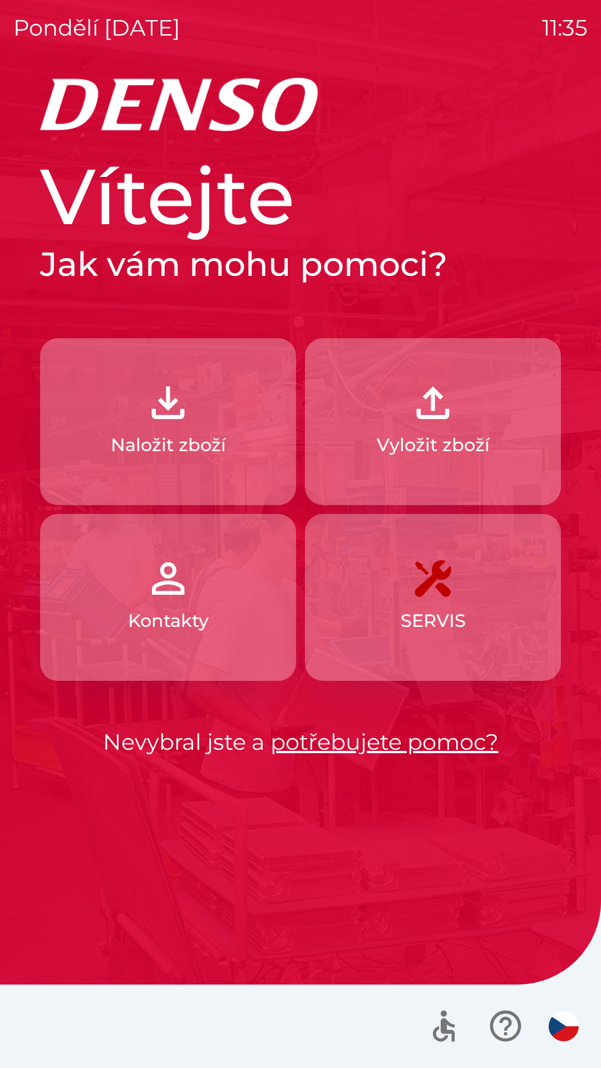
click at [197, 592] on button "Kontakty" at bounding box center [168, 597] width 256 height 167
click at [217, 438] on p "Naložit zboží" at bounding box center [168, 445] width 115 height 27
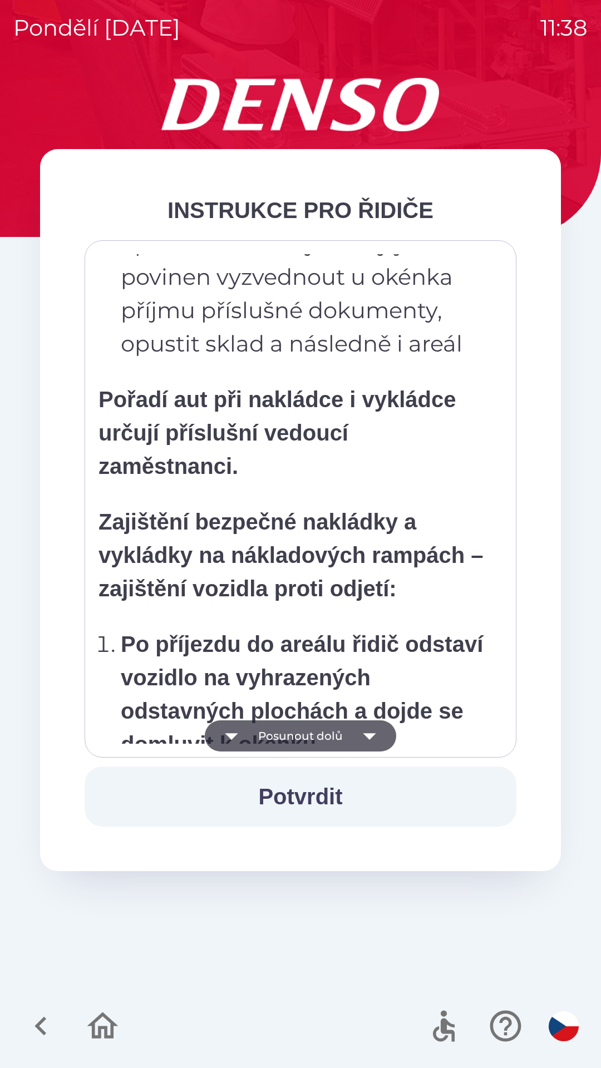
click at [299, 605] on p "Zajištění bezpečné nakládky a vykládky na nákladových rampách – zajištění vozid…" at bounding box center [292, 555] width 388 height 100
click at [294, 747] on button "Posunout dolů" at bounding box center [300, 735] width 191 height 31
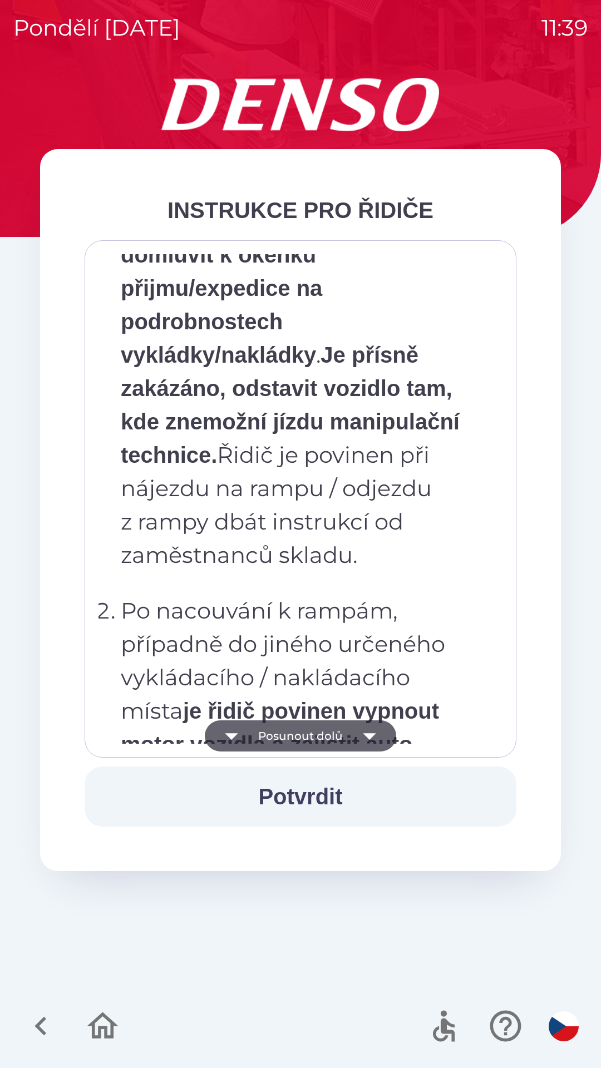
click at [322, 740] on button "Posunout dolů" at bounding box center [300, 735] width 191 height 31
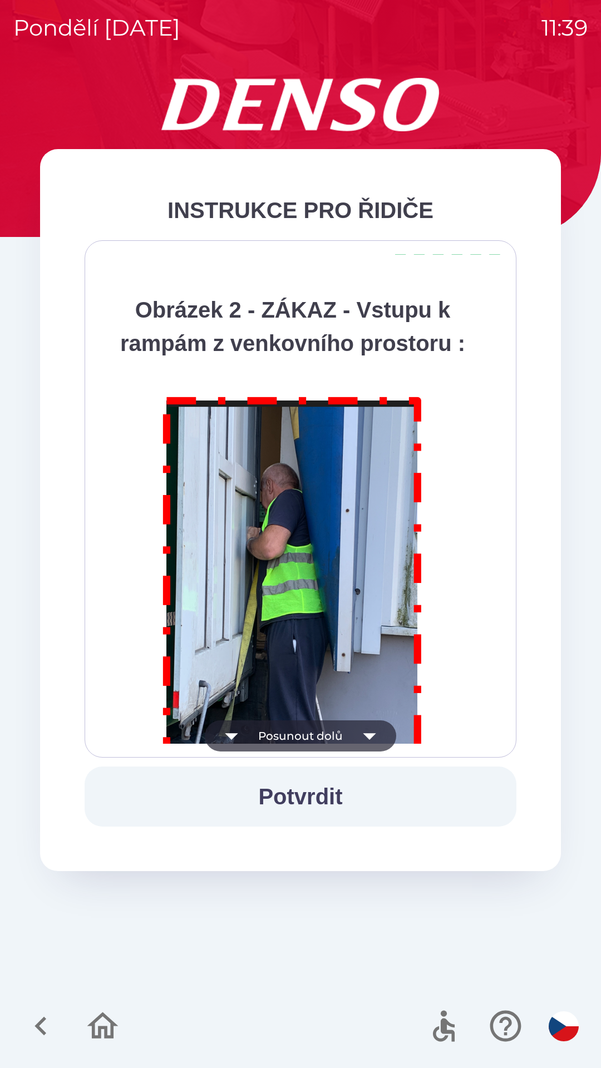
scroll to position [6252, 0]
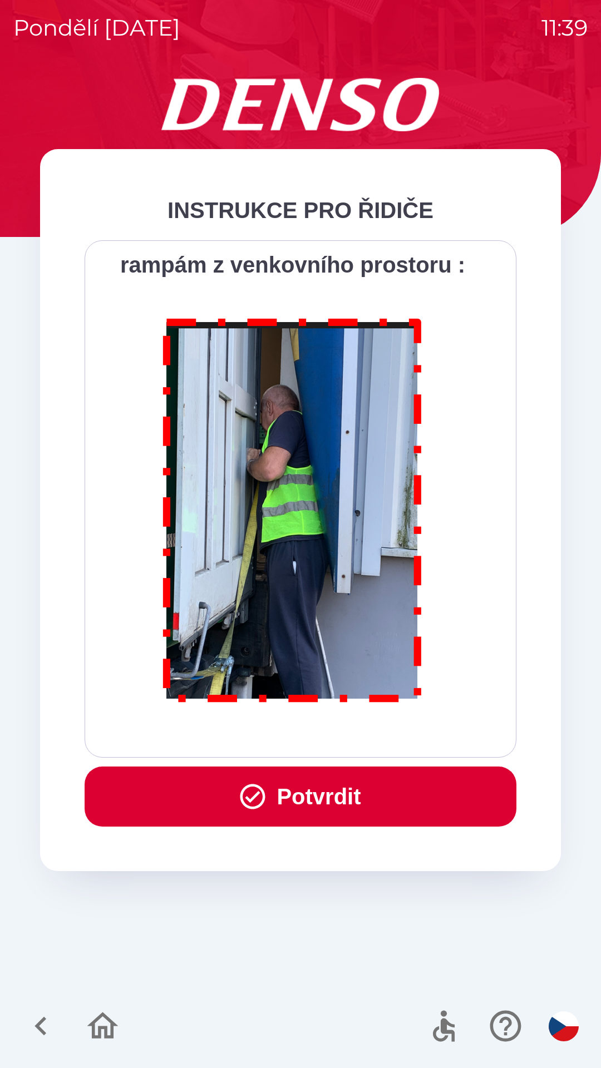
click at [322, 792] on button "Potvrdit" at bounding box center [301, 797] width 432 height 60
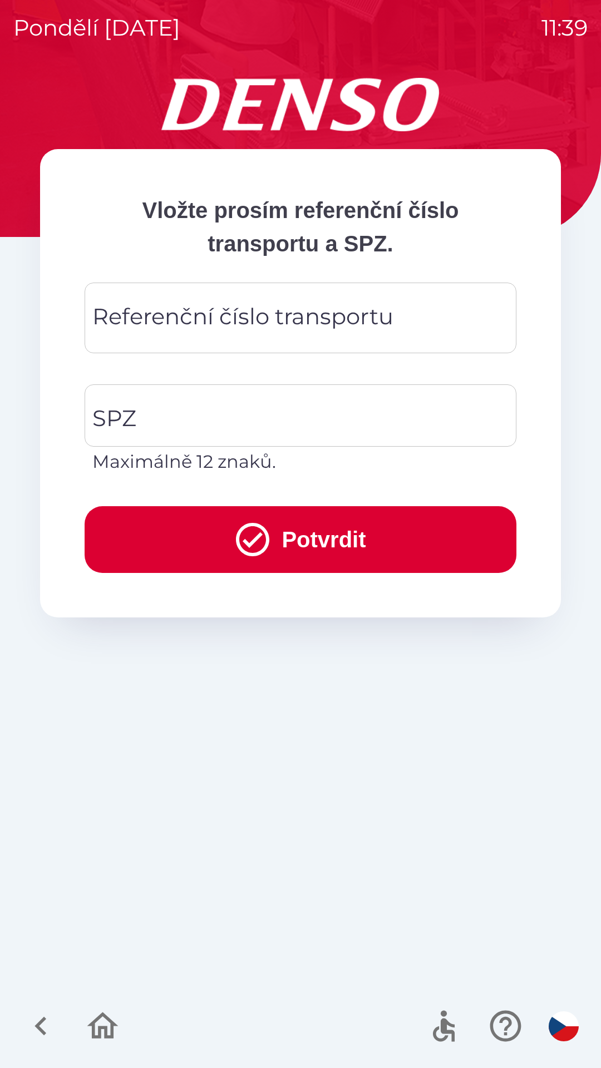
click at [228, 314] on div "Referenční číslo transportu Referenční číslo transportu" at bounding box center [301, 318] width 432 height 71
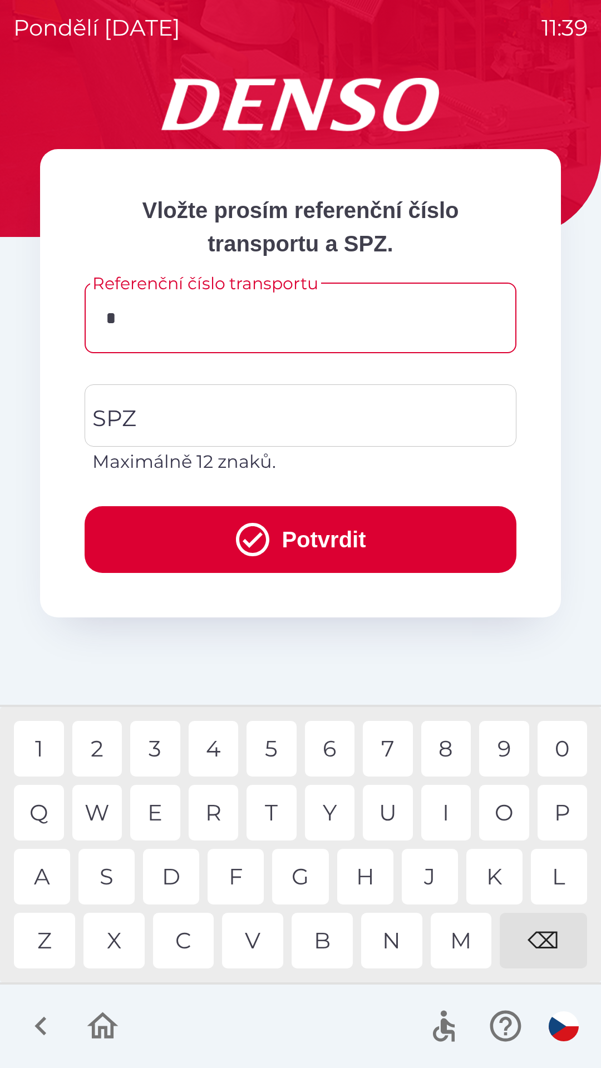
click at [253, 949] on div "V" at bounding box center [252, 941] width 61 height 56
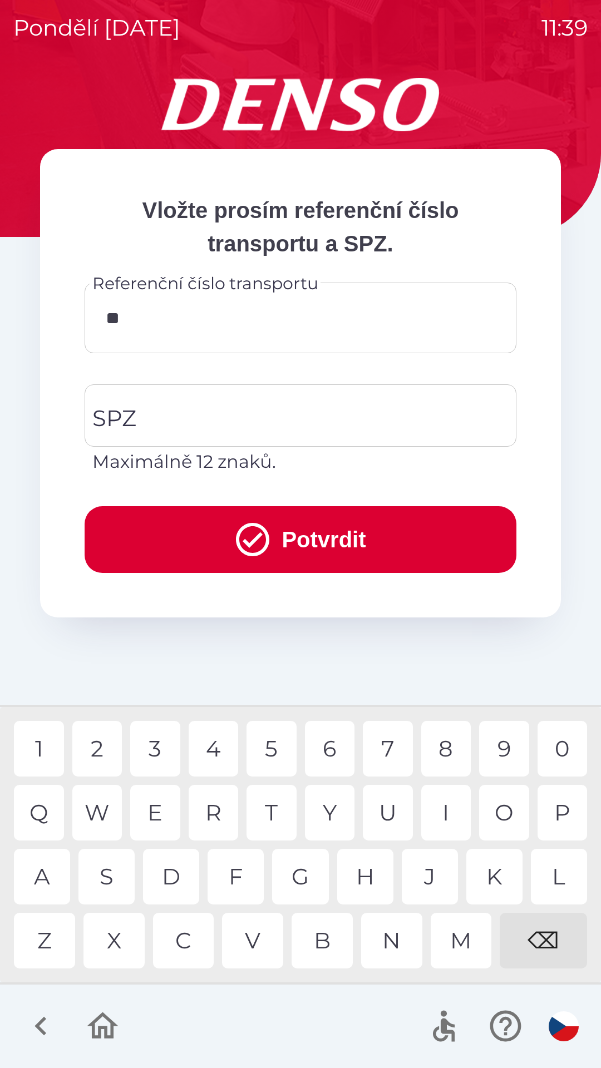
click at [213, 816] on div "R" at bounding box center [214, 813] width 50 height 56
click at [50, 749] on div "1" at bounding box center [39, 749] width 50 height 56
click at [440, 748] on div "8" at bounding box center [446, 749] width 50 height 56
click at [215, 744] on div "4" at bounding box center [214, 749] width 50 height 56
click at [391, 748] on div "7" at bounding box center [388, 749] width 50 height 56
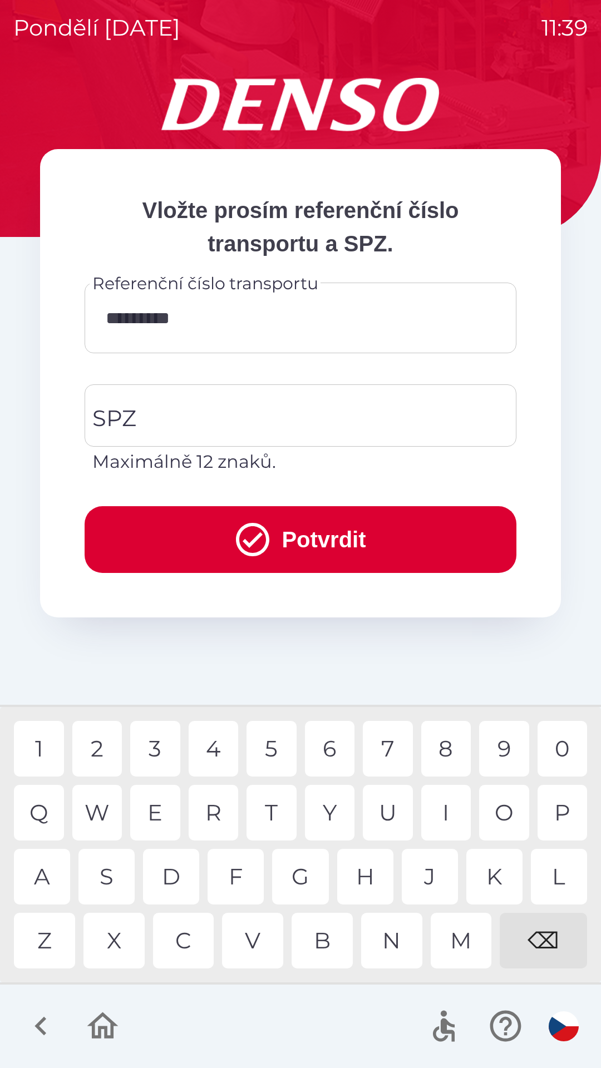
type input "**********"
click at [437, 735] on div "8" at bounding box center [446, 749] width 50 height 56
click at [291, 413] on input "SPZ" at bounding box center [292, 415] width 405 height 52
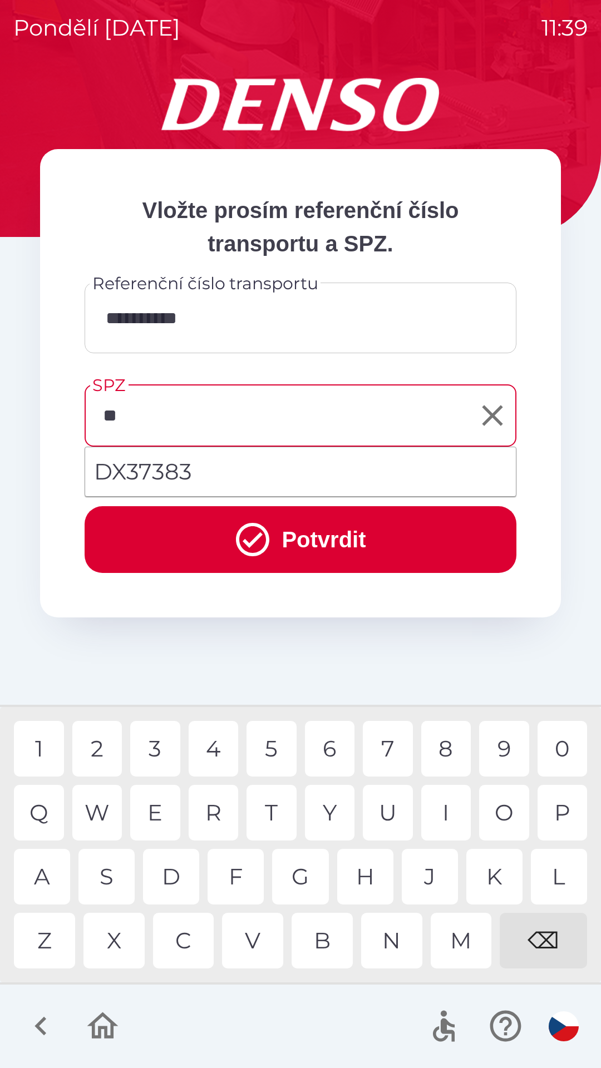
click at [118, 943] on div "X" at bounding box center [113, 941] width 61 height 56
click at [157, 748] on div "3" at bounding box center [155, 749] width 50 height 56
type input "*******"
click at [279, 474] on li "DX37383" at bounding box center [300, 472] width 431 height 40
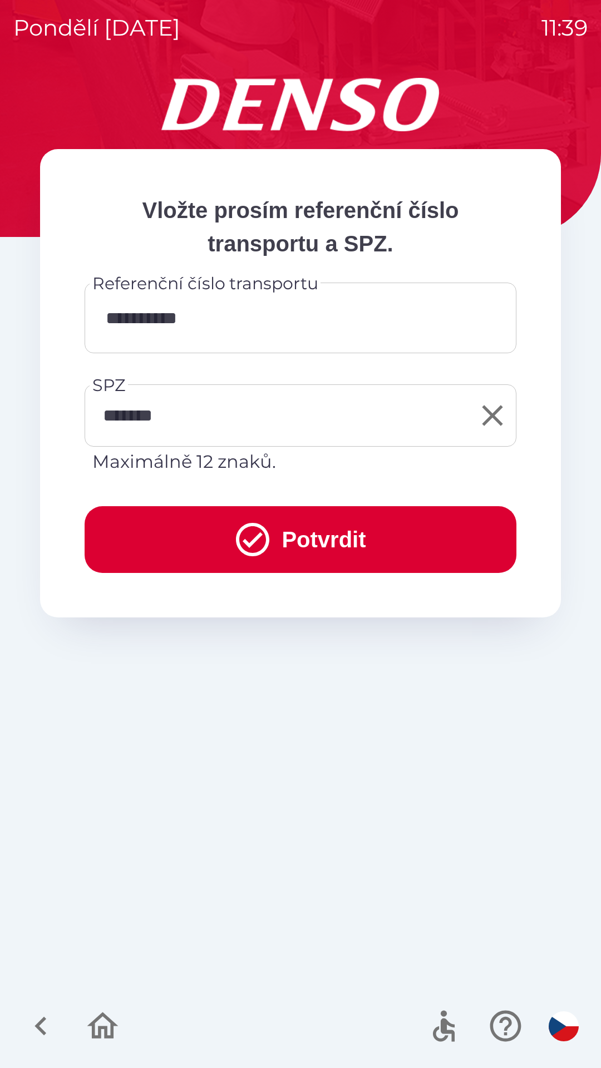
click at [362, 530] on button "Potvrdit" at bounding box center [301, 539] width 432 height 67
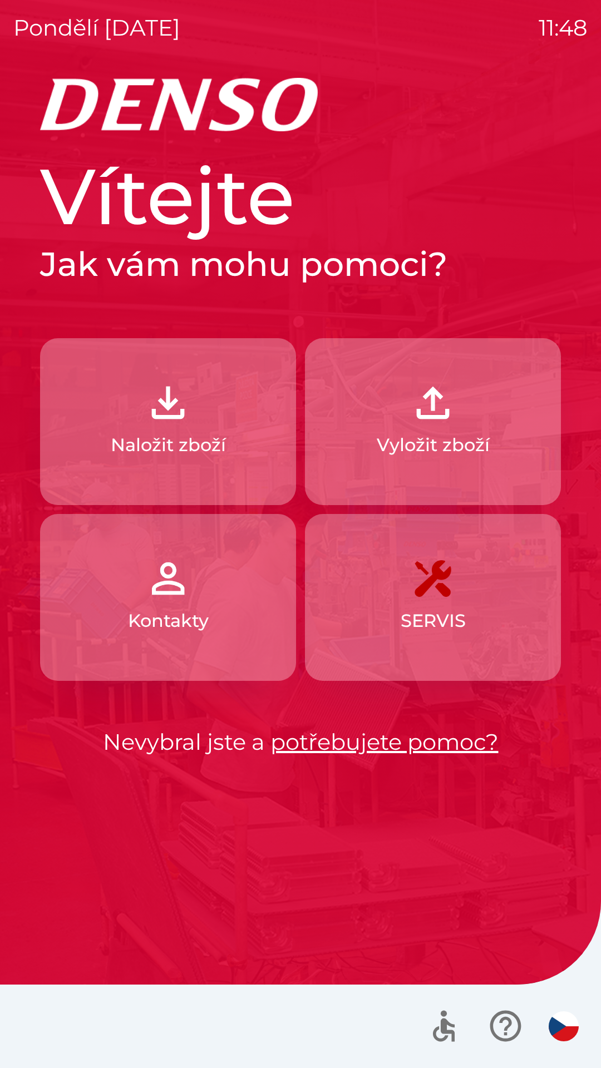
click at [226, 423] on button "Naložit zboží" at bounding box center [168, 421] width 256 height 167
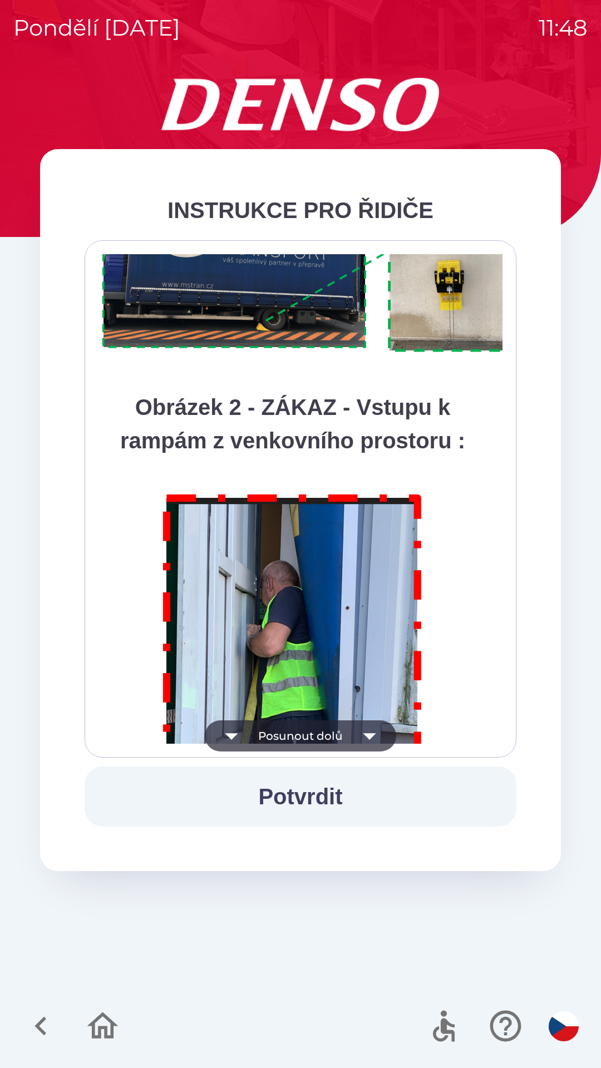
scroll to position [6252, 0]
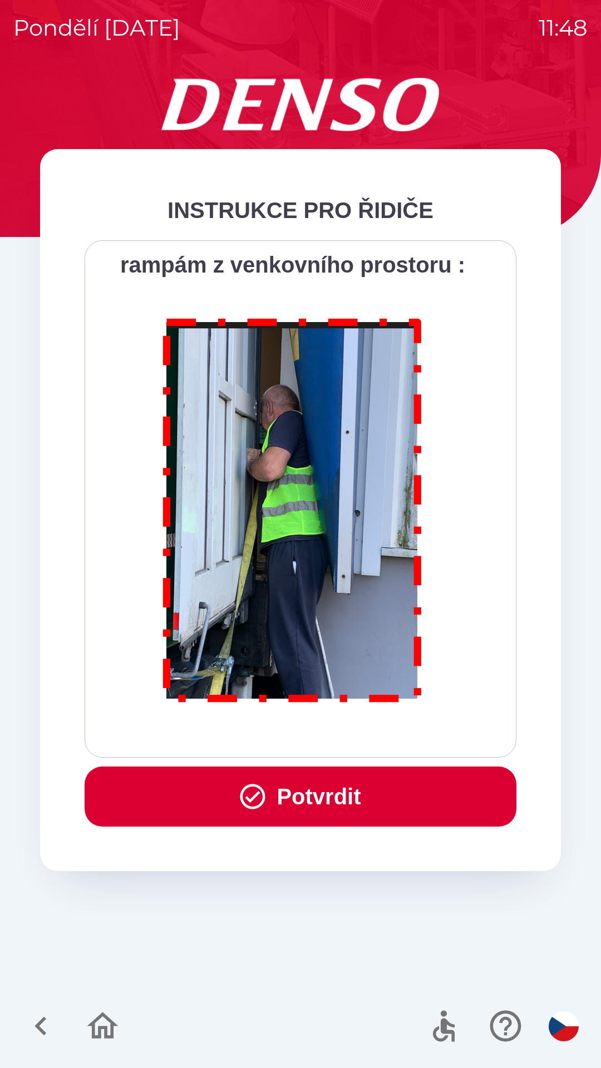
click at [459, 791] on button "Potvrdit" at bounding box center [301, 797] width 432 height 60
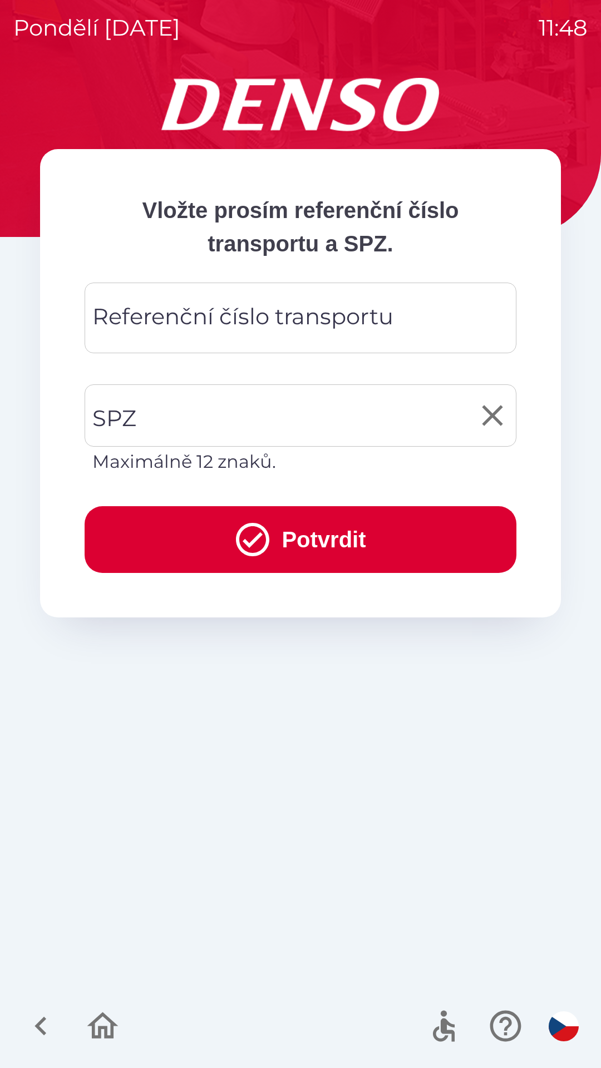
click at [334, 421] on input "SPZ" at bounding box center [292, 415] width 405 height 52
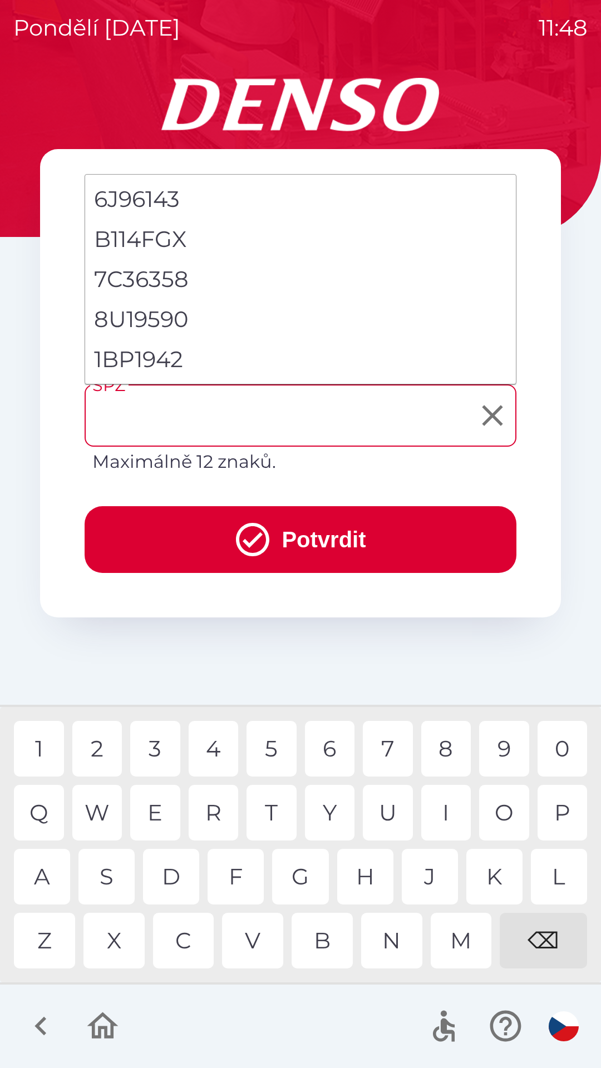
click at [253, 360] on li "1BP1942" at bounding box center [300, 359] width 431 height 40
type input "*******"
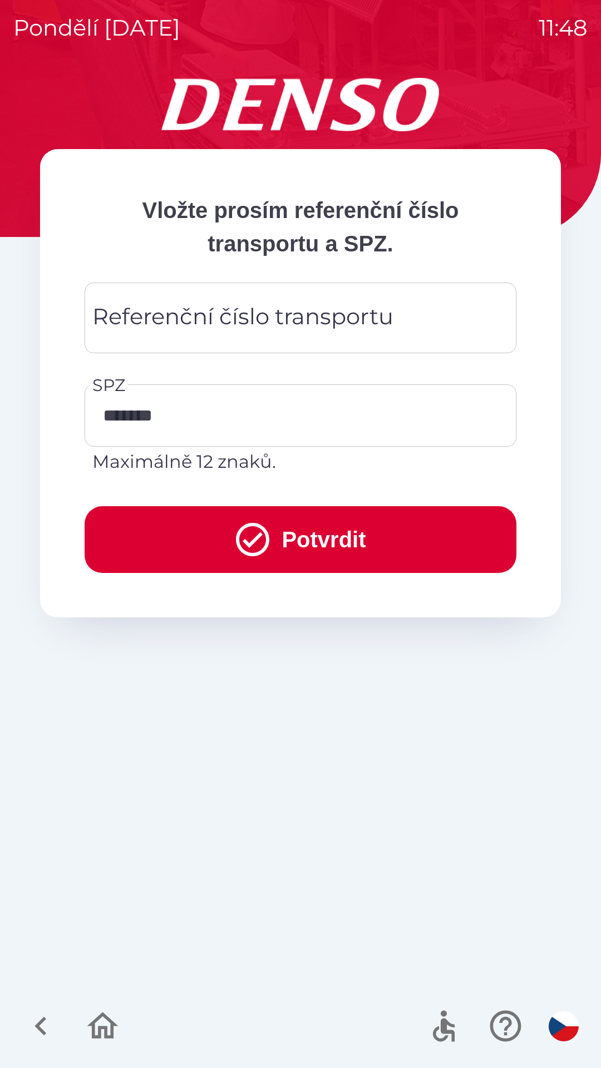
click at [306, 322] on div "Referenční číslo transportu Referenční číslo transportu" at bounding box center [301, 318] width 432 height 71
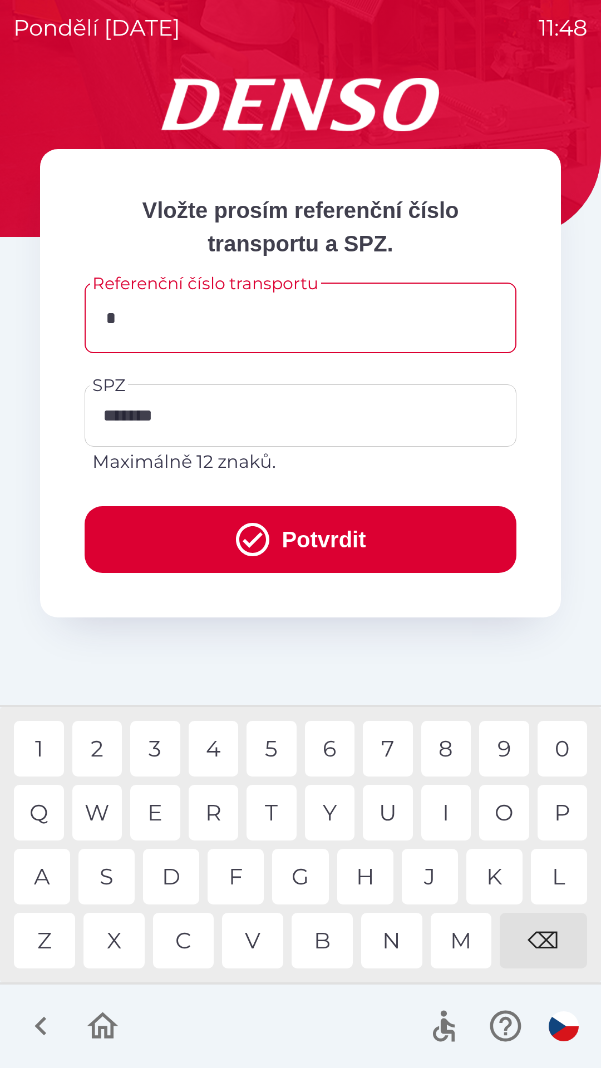
click at [167, 745] on div "3" at bounding box center [155, 749] width 50 height 56
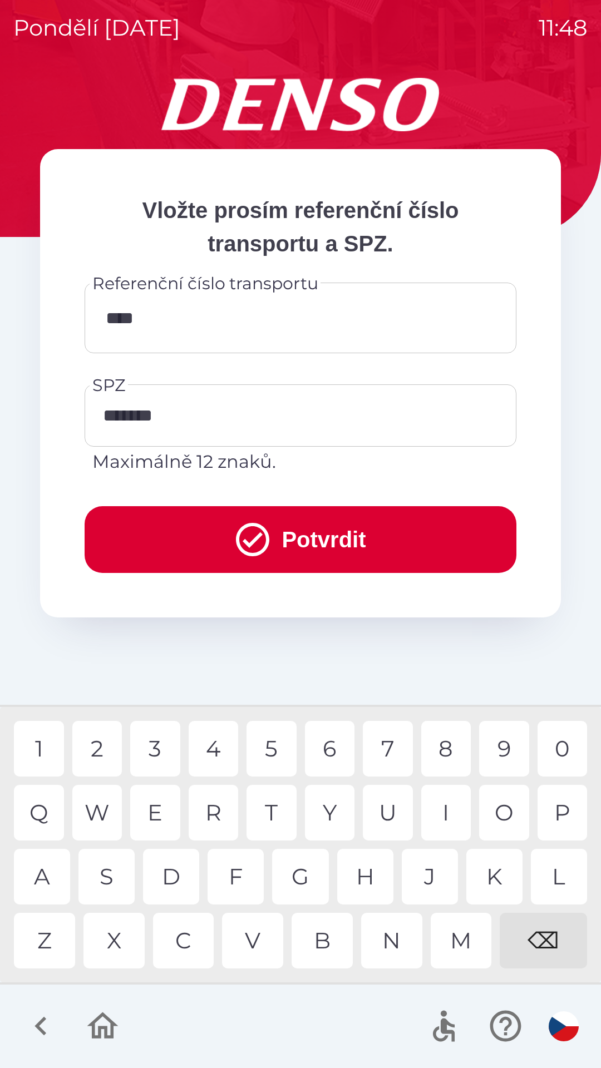
click at [334, 741] on div "6" at bounding box center [330, 749] width 50 height 56
click at [580, 751] on div "0" at bounding box center [562, 749] width 50 height 56
type input "******"
click at [433, 538] on button "Potvrdit" at bounding box center [301, 539] width 432 height 67
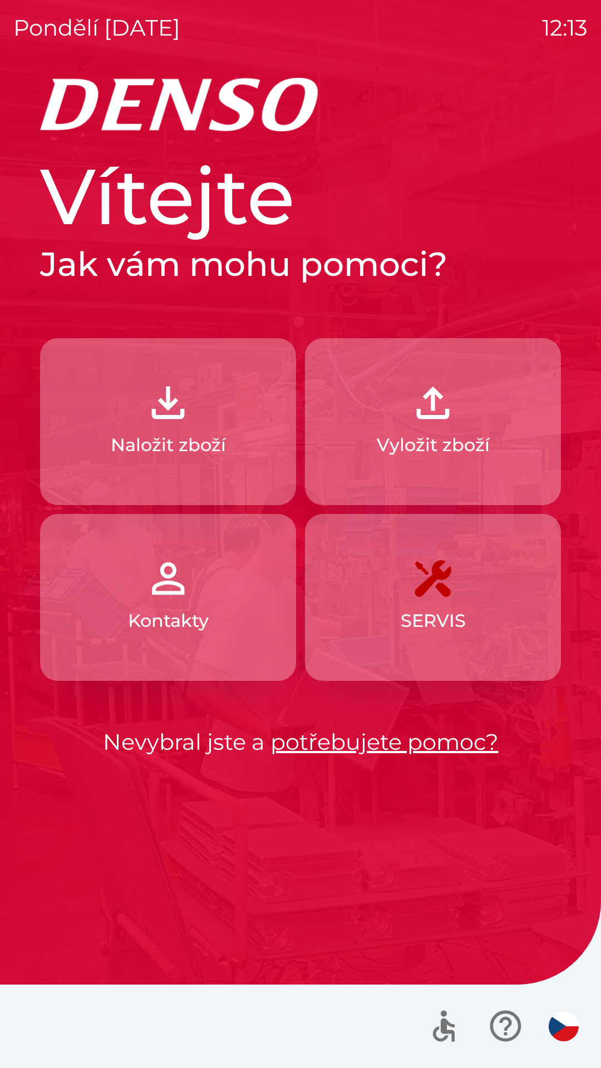
click at [182, 428] on button "Naložit zboží" at bounding box center [168, 421] width 256 height 167
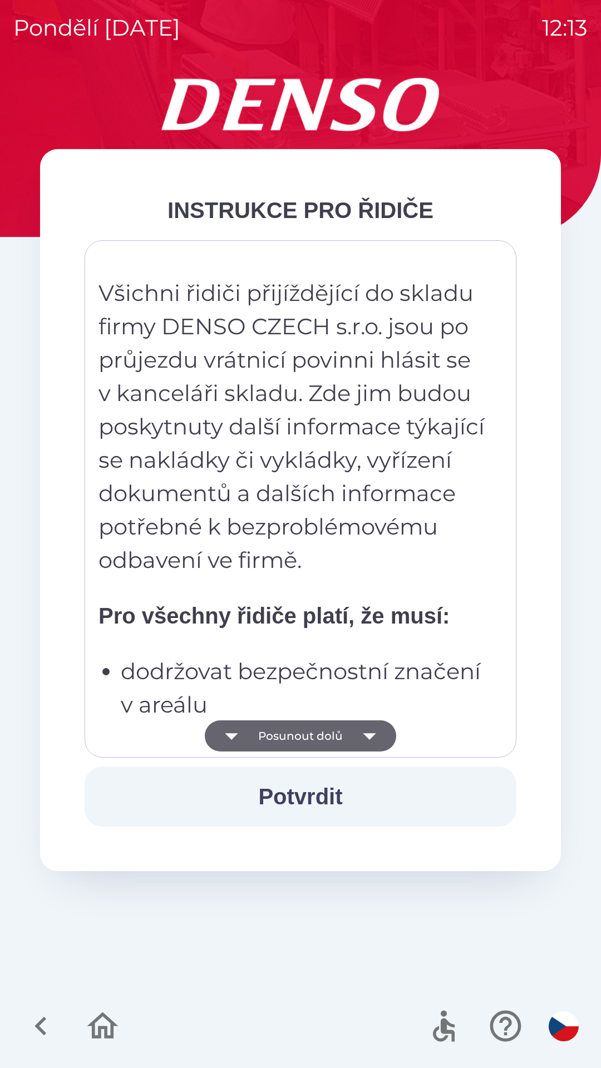
click at [325, 736] on button "Posunout dolů" at bounding box center [300, 735] width 191 height 31
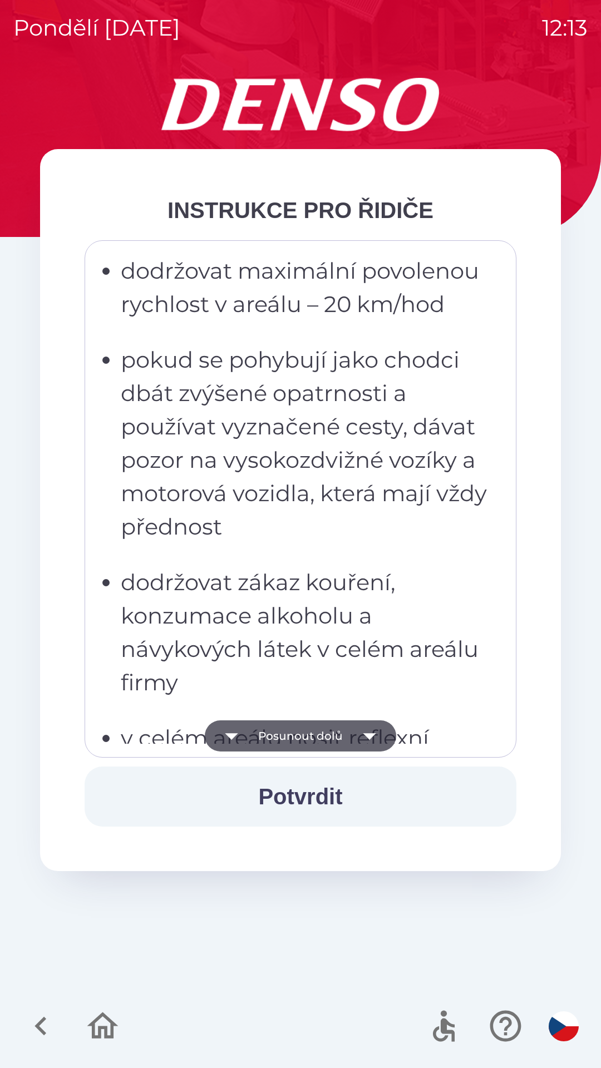
click at [325, 733] on button "Posunout dolů" at bounding box center [300, 735] width 191 height 31
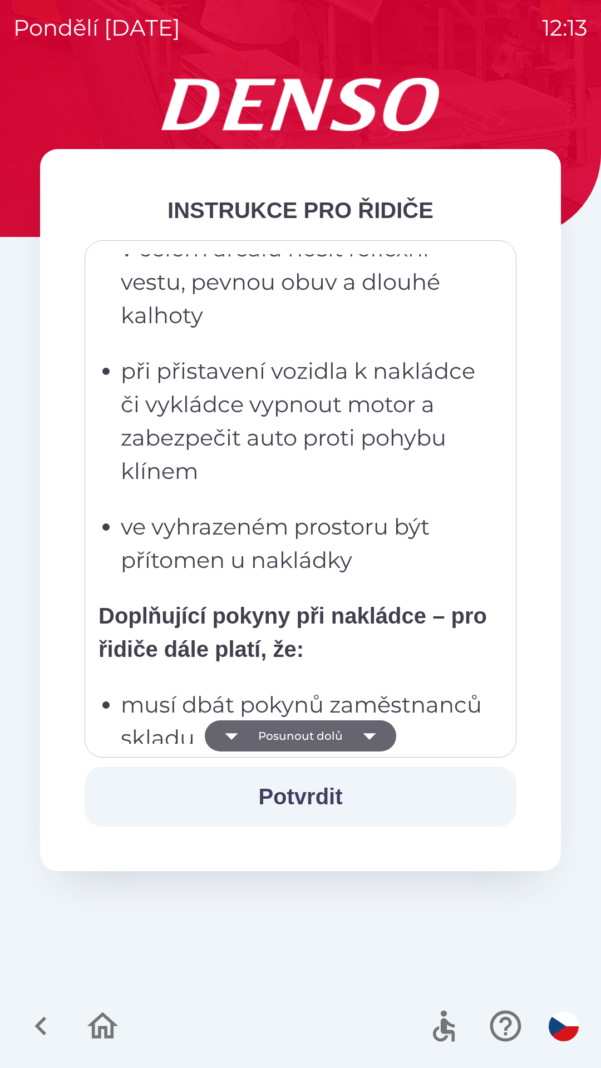
click at [328, 737] on button "Posunout dolů" at bounding box center [300, 735] width 191 height 31
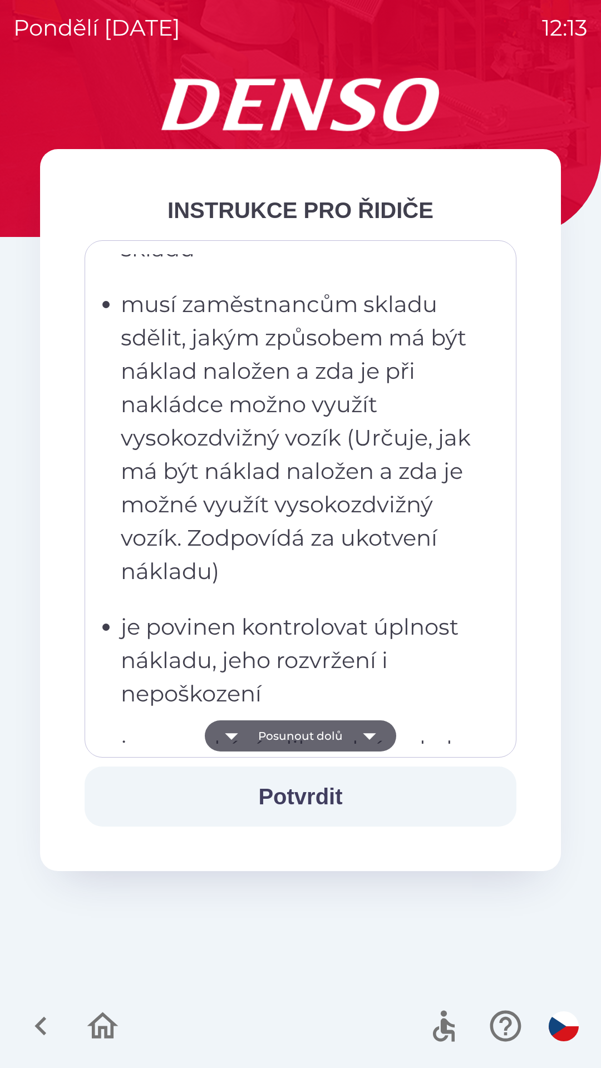
click at [328, 738] on button "Posunout dolů" at bounding box center [300, 735] width 191 height 31
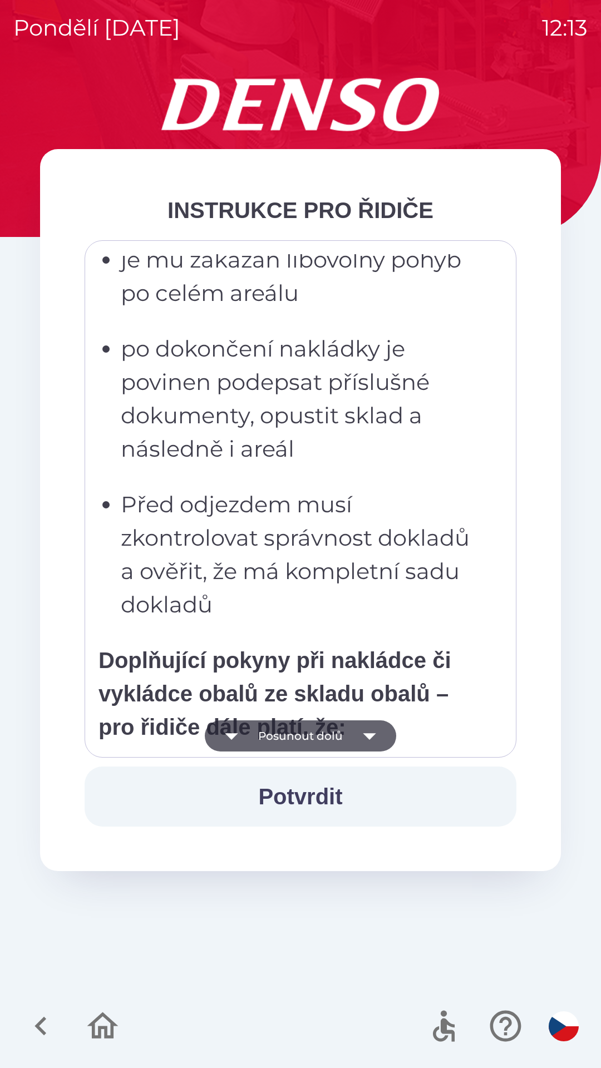
click at [325, 734] on button "Posunout dolů" at bounding box center [300, 735] width 191 height 31
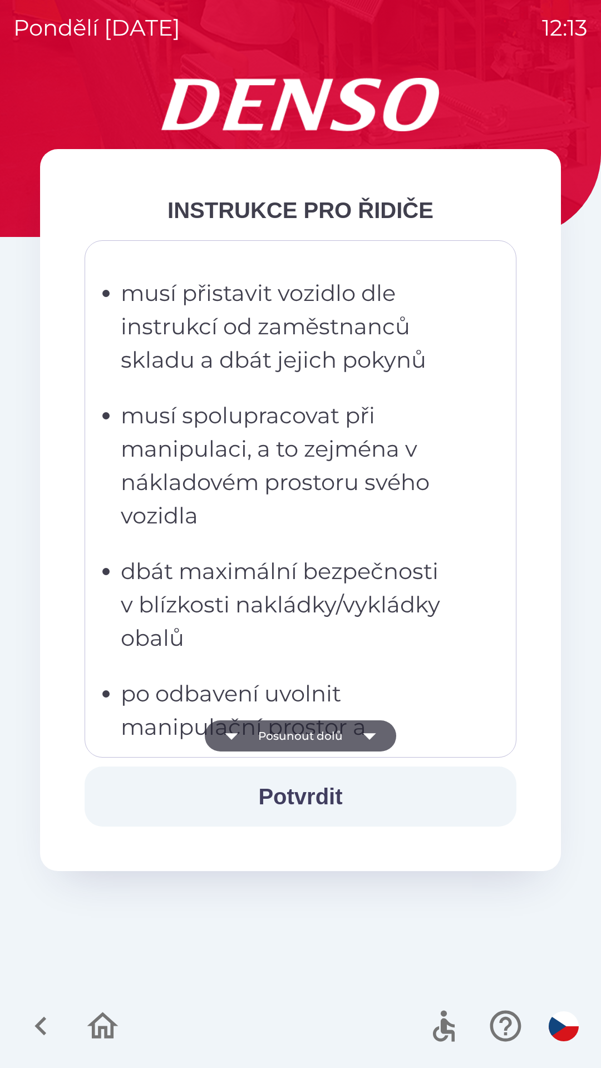
click at [324, 731] on button "Posunout dolů" at bounding box center [300, 735] width 191 height 31
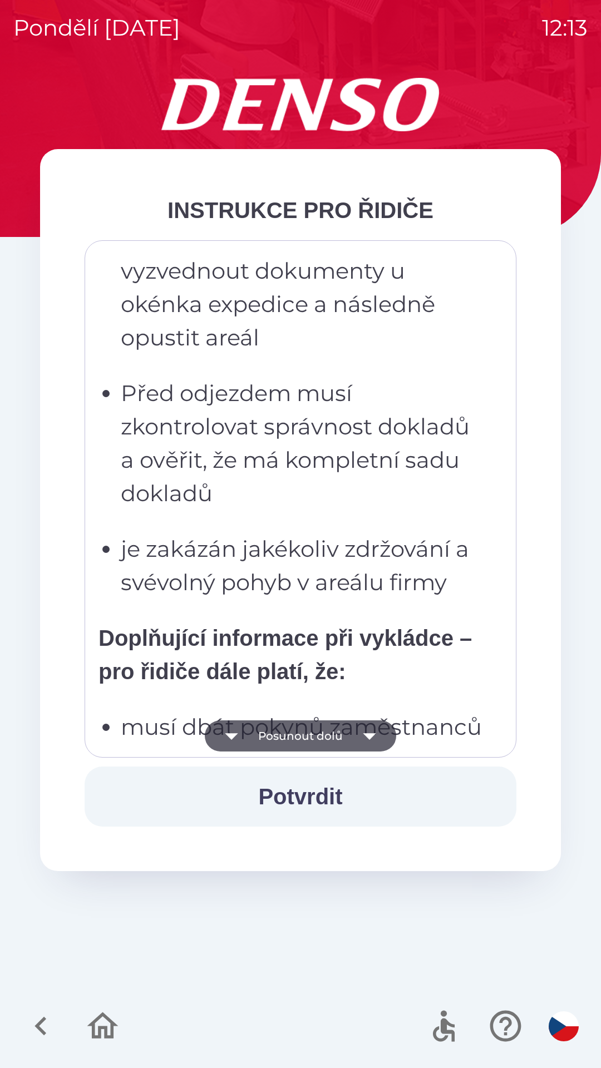
click at [318, 735] on button "Posunout dolů" at bounding box center [300, 735] width 191 height 31
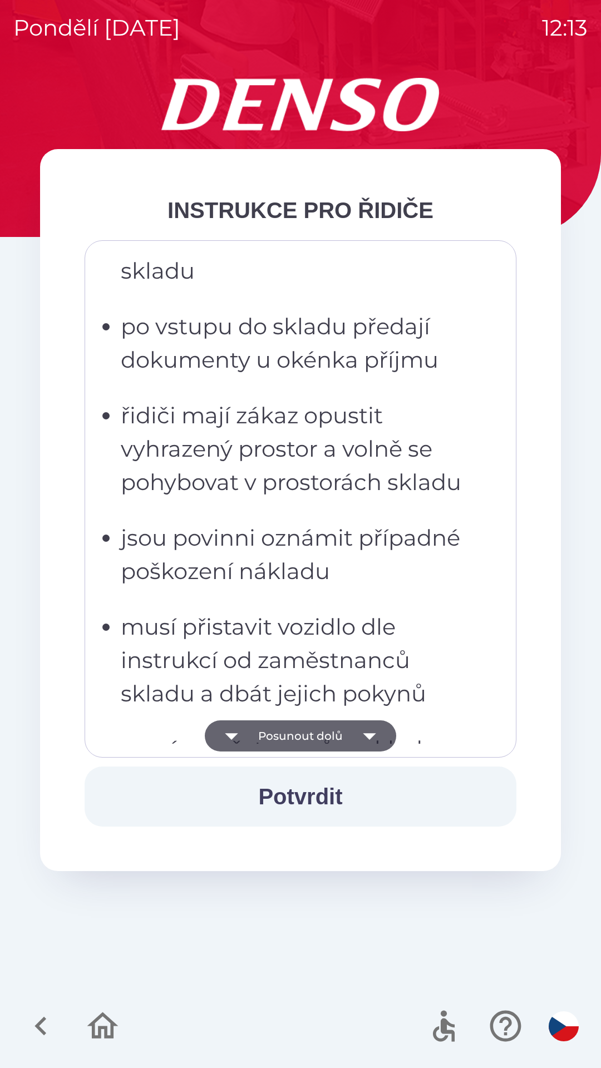
click at [319, 738] on button "Posunout dolů" at bounding box center [300, 735] width 191 height 31
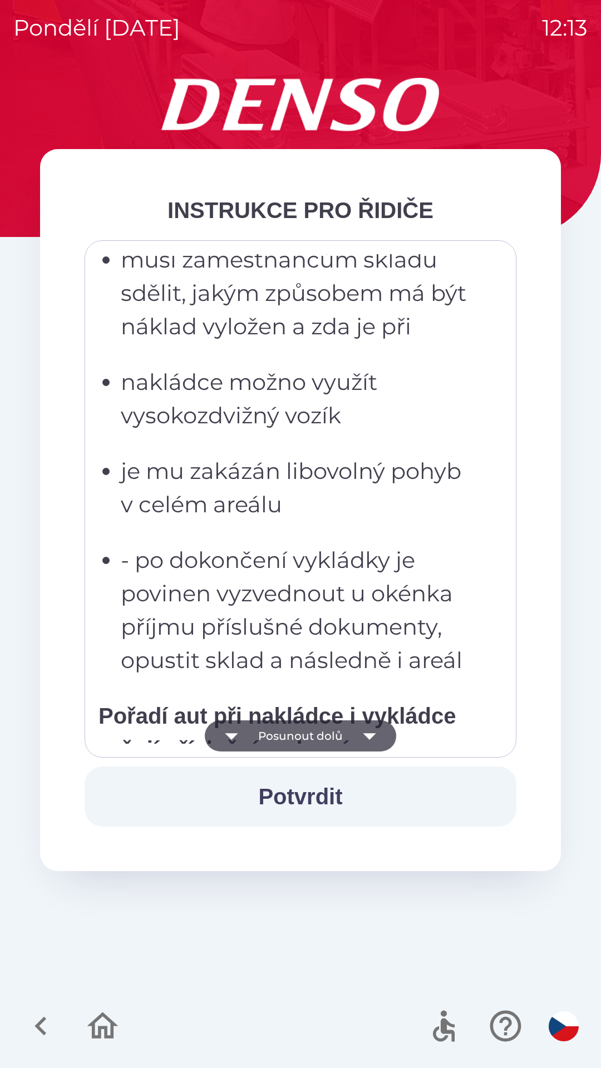
click at [328, 741] on button "Posunout dolů" at bounding box center [300, 735] width 191 height 31
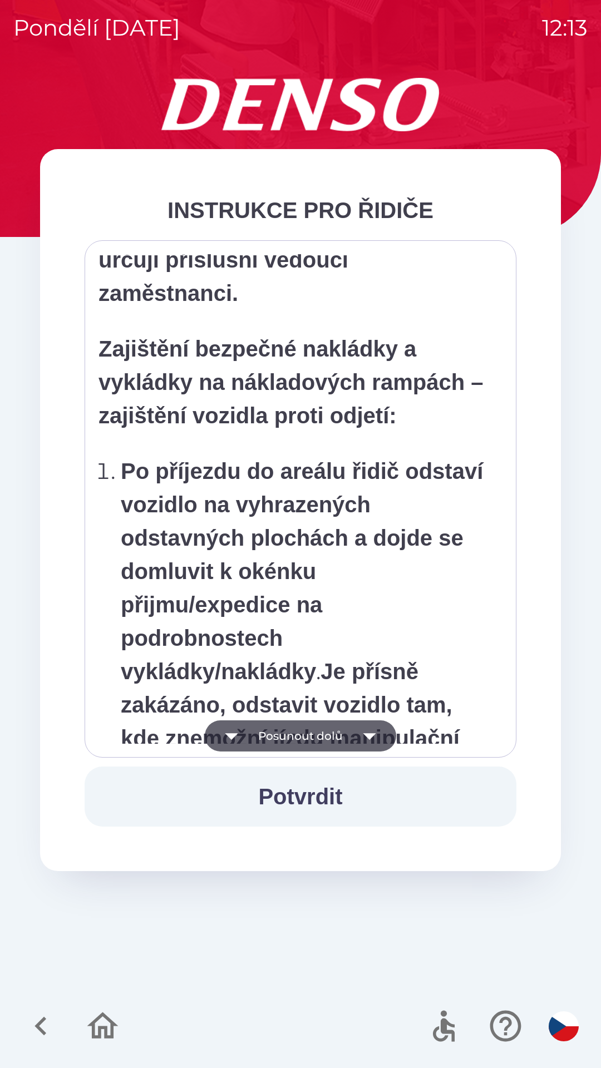
click at [328, 738] on button "Posunout dolů" at bounding box center [300, 735] width 191 height 31
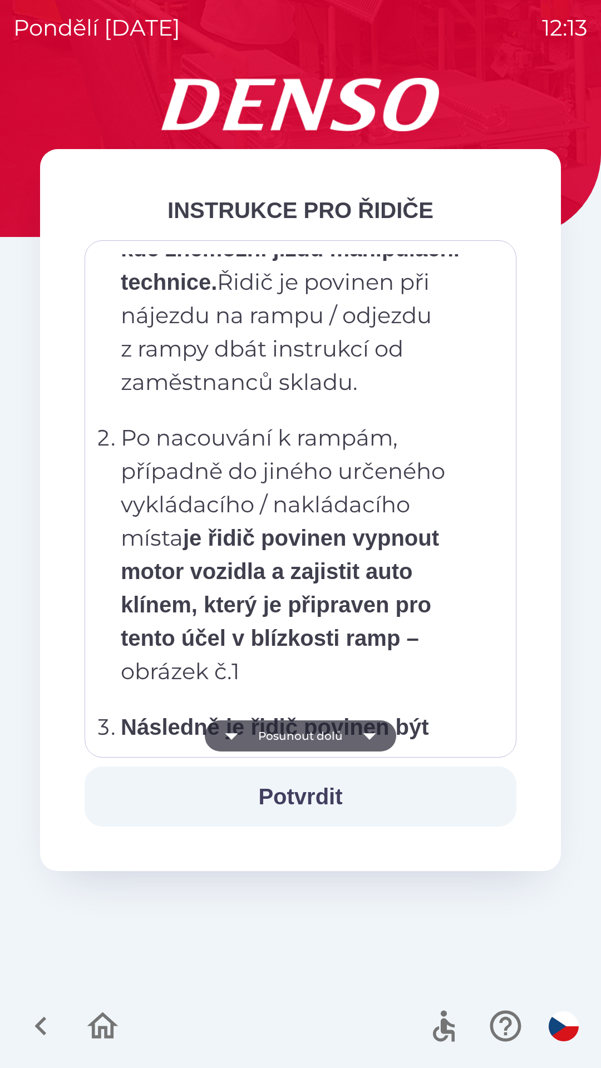
click at [331, 740] on button "Posunout dolů" at bounding box center [300, 735] width 191 height 31
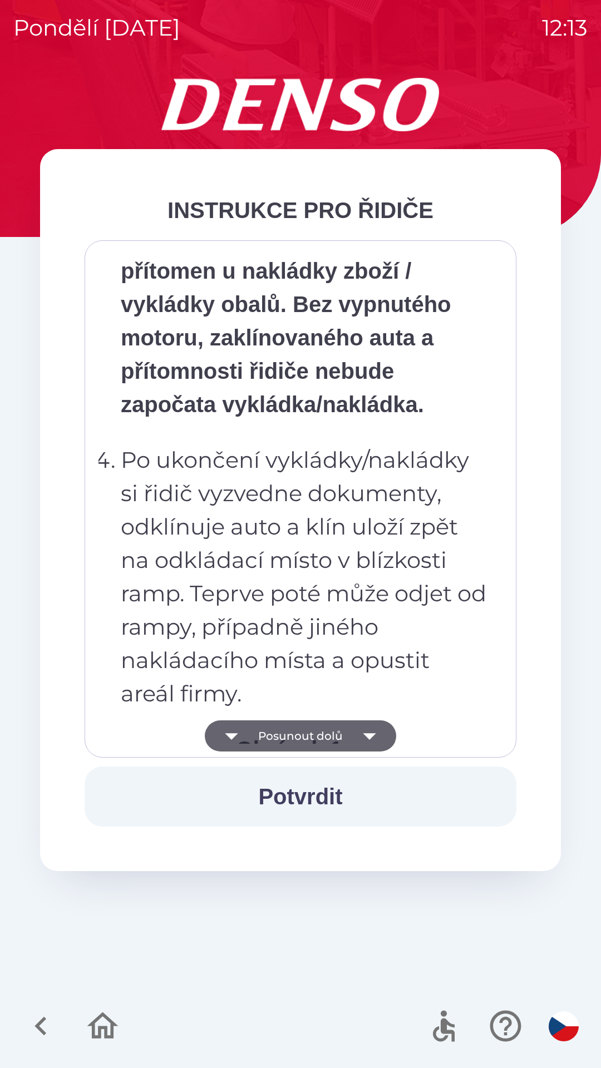
click at [334, 742] on button "Posunout dolů" at bounding box center [300, 735] width 191 height 31
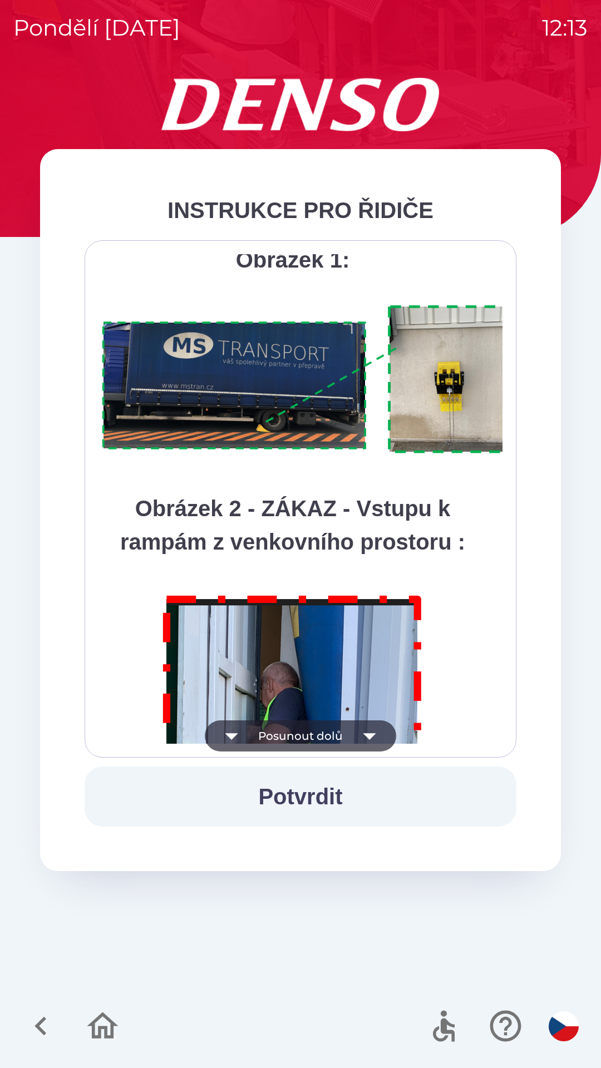
click at [333, 742] on button "Posunout dolů" at bounding box center [300, 735] width 191 height 31
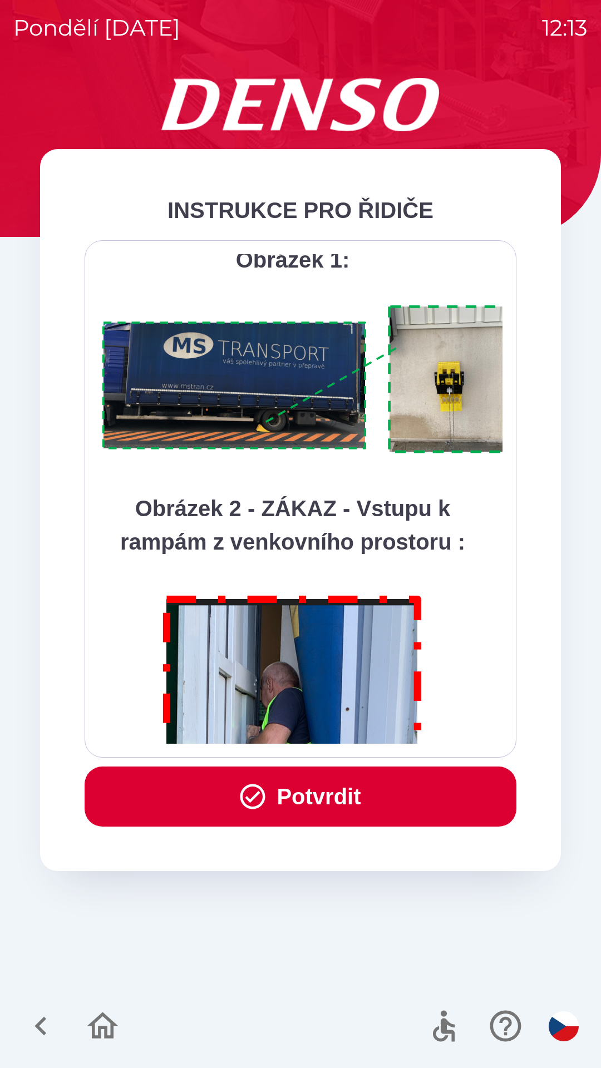
scroll to position [6252, 0]
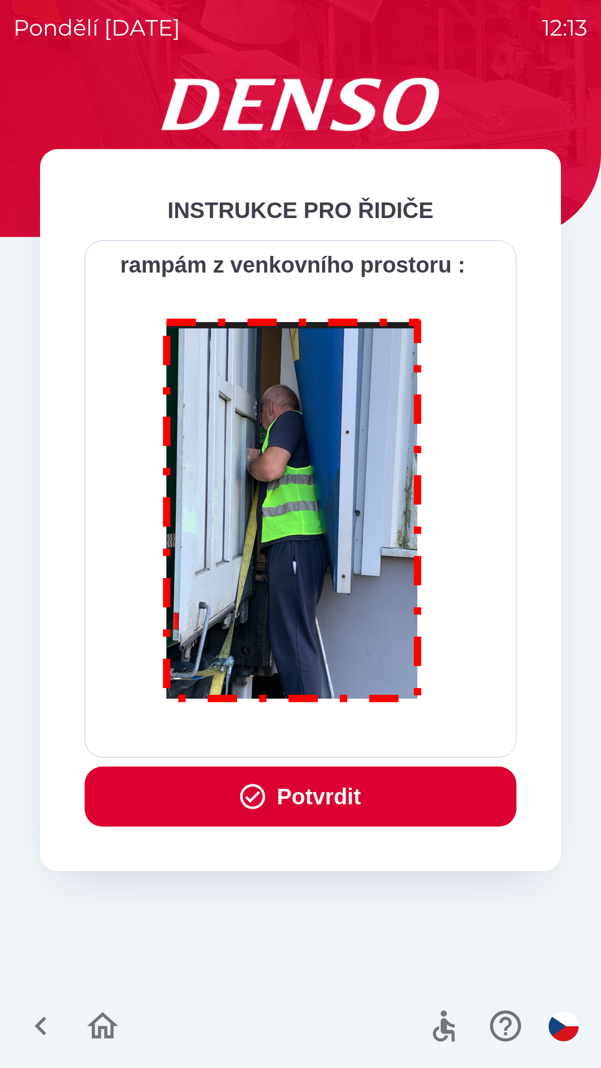
click at [334, 741] on div "Všichni řidiči přijíždějící do skladu firmy DENSO CZECH s.r.o. jsou po průjezdu…" at bounding box center [300, 499] width 404 height 490
click at [333, 735] on div "Všichni řidiči přijíždějící do skladu firmy DENSO CZECH s.r.o. jsou po průjezdu…" at bounding box center [300, 499] width 404 height 490
click at [339, 802] on button "Potvrdit" at bounding box center [301, 797] width 432 height 60
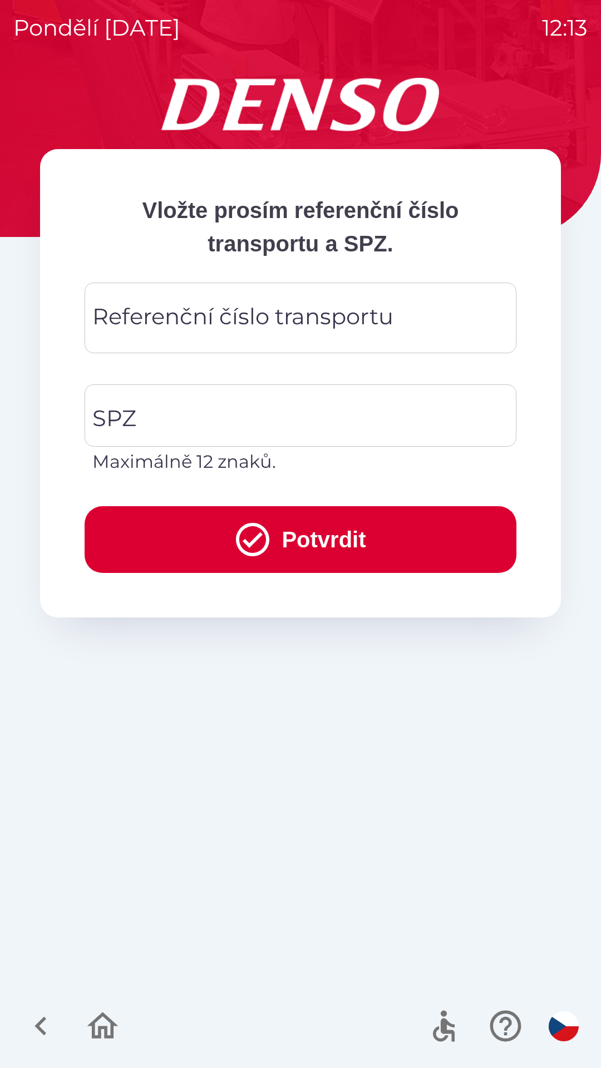
click at [243, 309] on div "Referenční číslo transportu Referenční číslo transportu" at bounding box center [301, 318] width 432 height 71
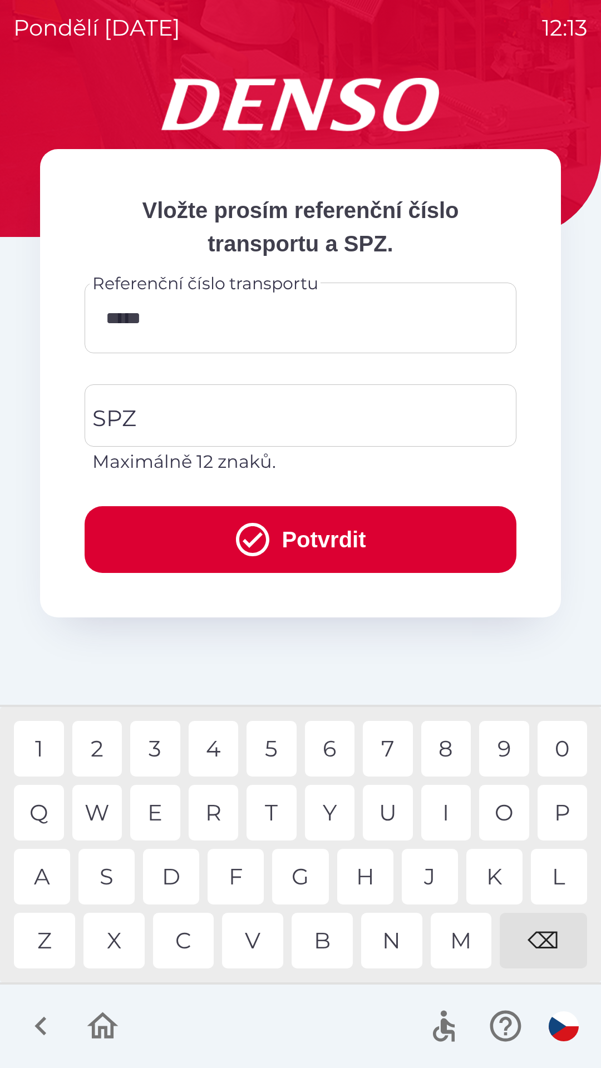
type input "******"
click at [224, 421] on input "SPZ" at bounding box center [292, 415] width 405 height 52
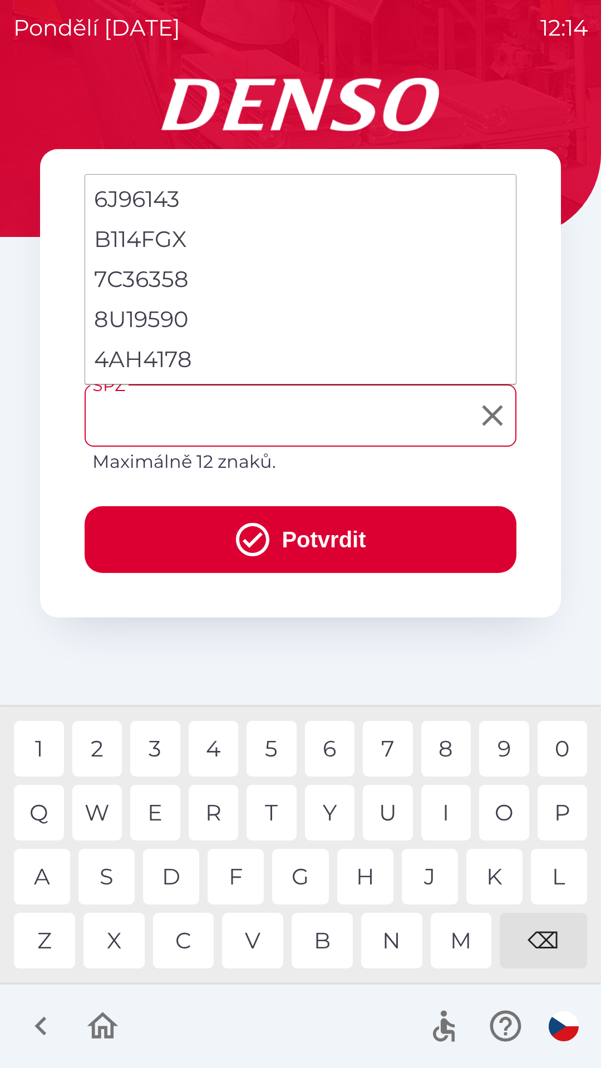
click at [156, 358] on li "4AH4178" at bounding box center [300, 359] width 431 height 40
type input "*******"
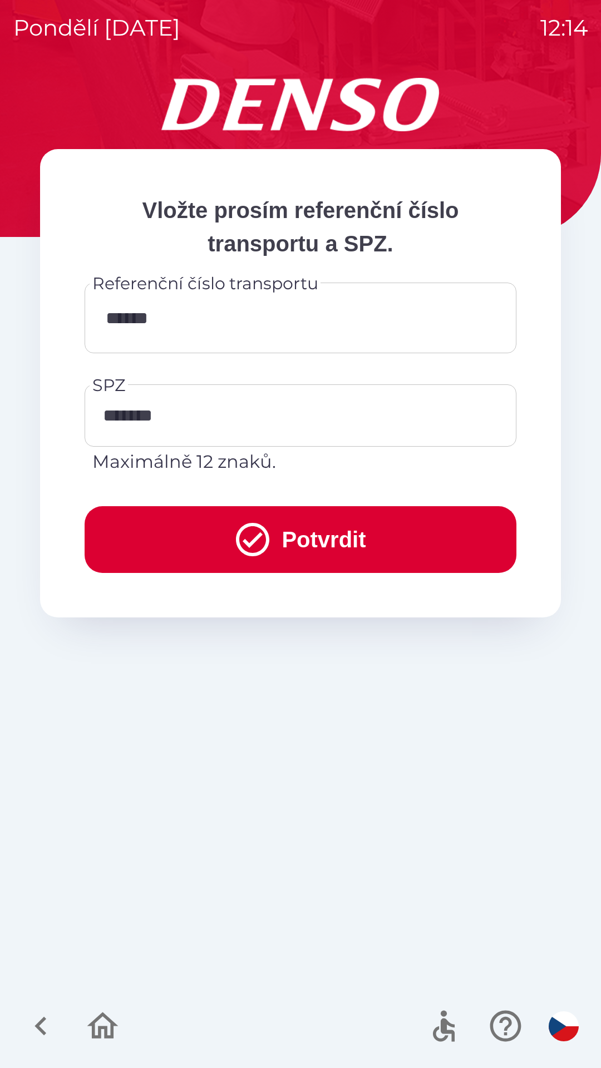
click at [298, 540] on button "Potvrdit" at bounding box center [301, 539] width 432 height 67
